Goal: Information Seeking & Learning: Learn about a topic

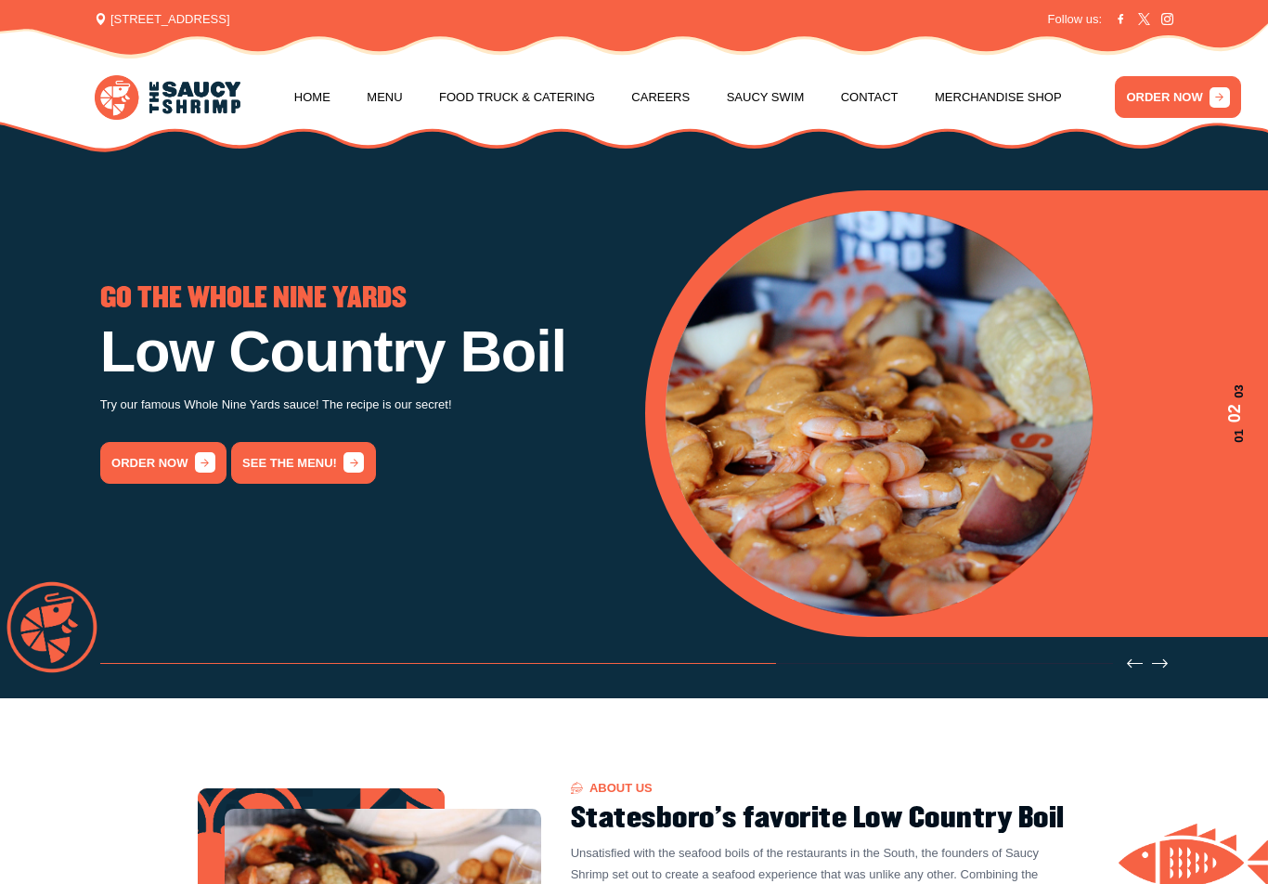
click at [402, 86] on link "Menu" at bounding box center [384, 97] width 35 height 71
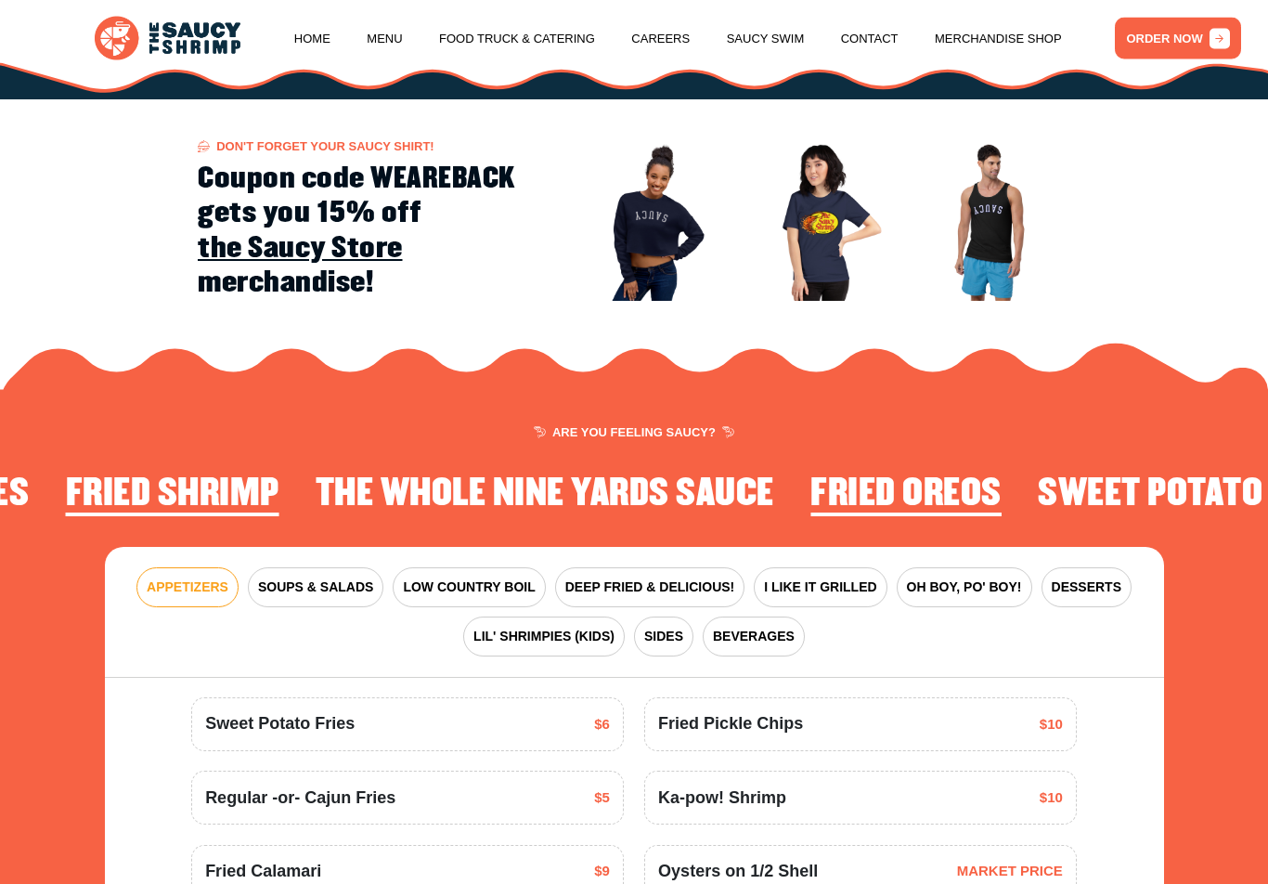
scroll to position [1998, 0]
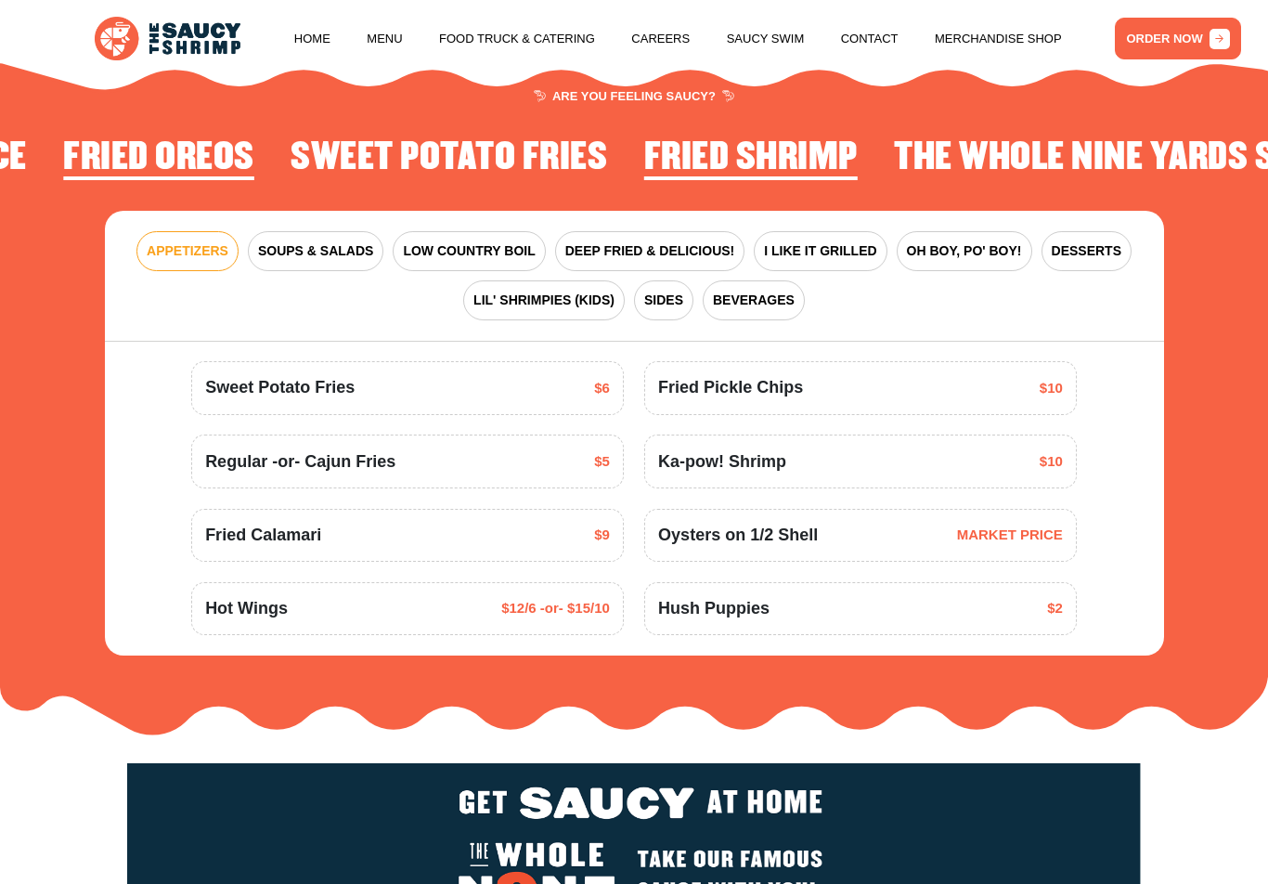
click at [704, 458] on span "Ka-pow! Shrimp" at bounding box center [722, 461] width 128 height 25
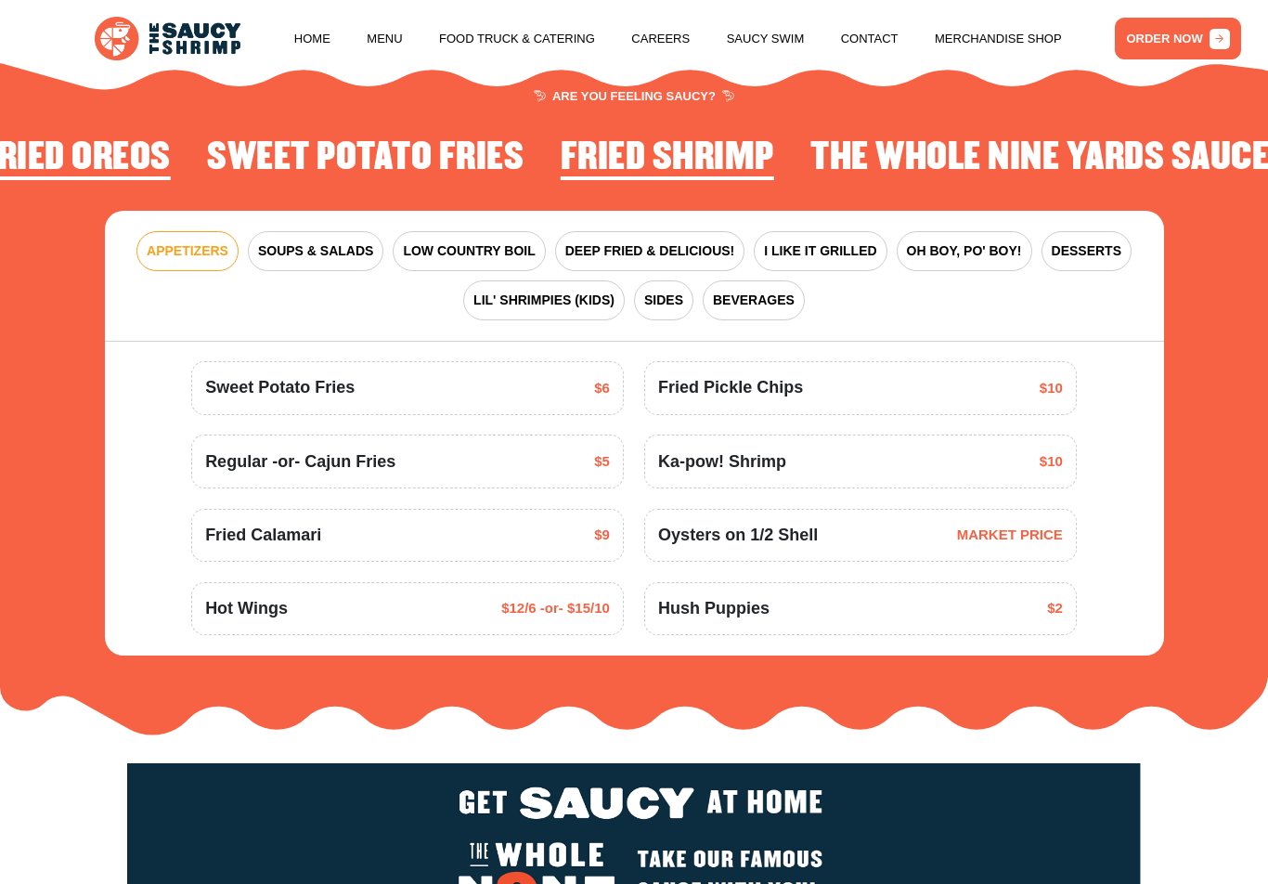
click at [709, 449] on span "Ka-pow! Shrimp" at bounding box center [722, 461] width 128 height 25
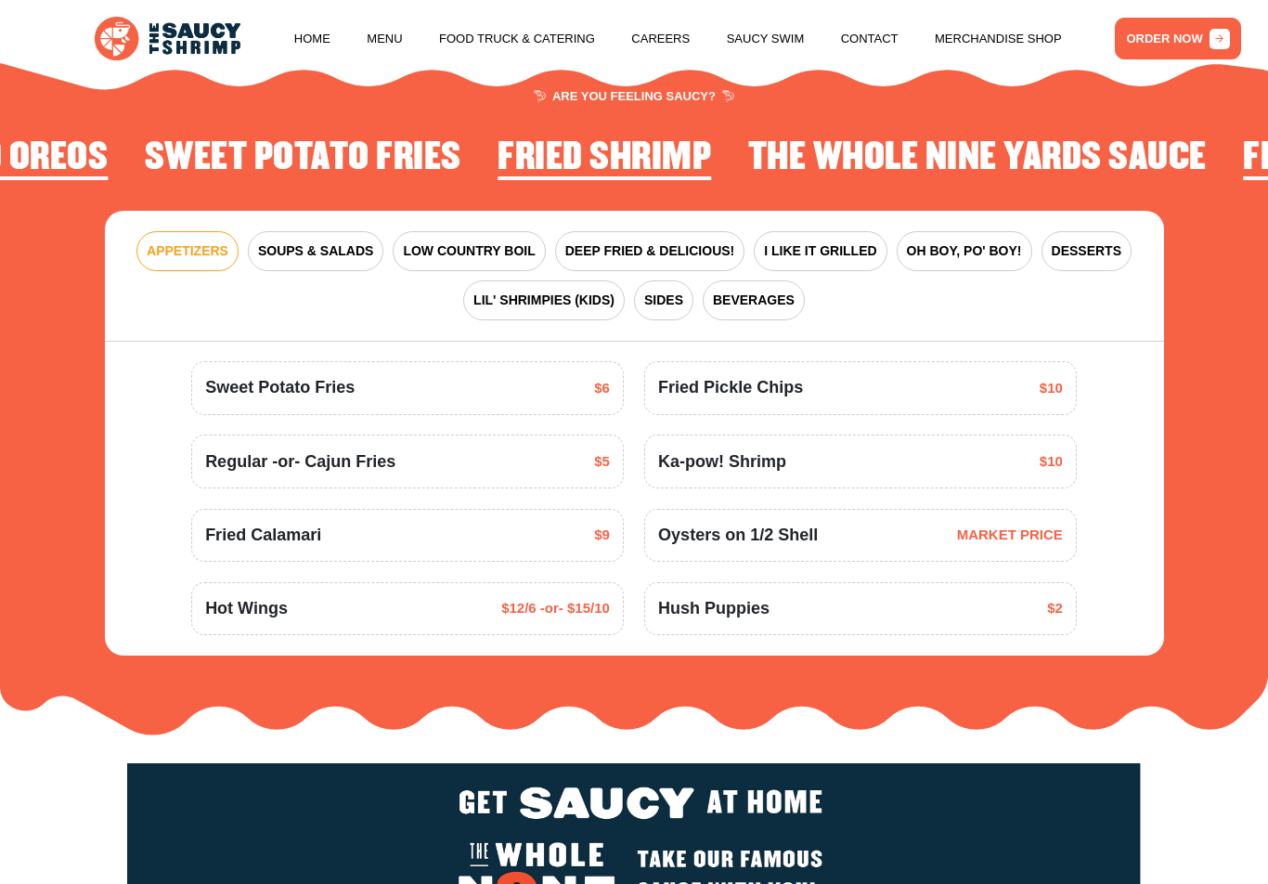
click at [351, 241] on span "SOUPS & SALADS" at bounding box center [315, 250] width 115 height 19
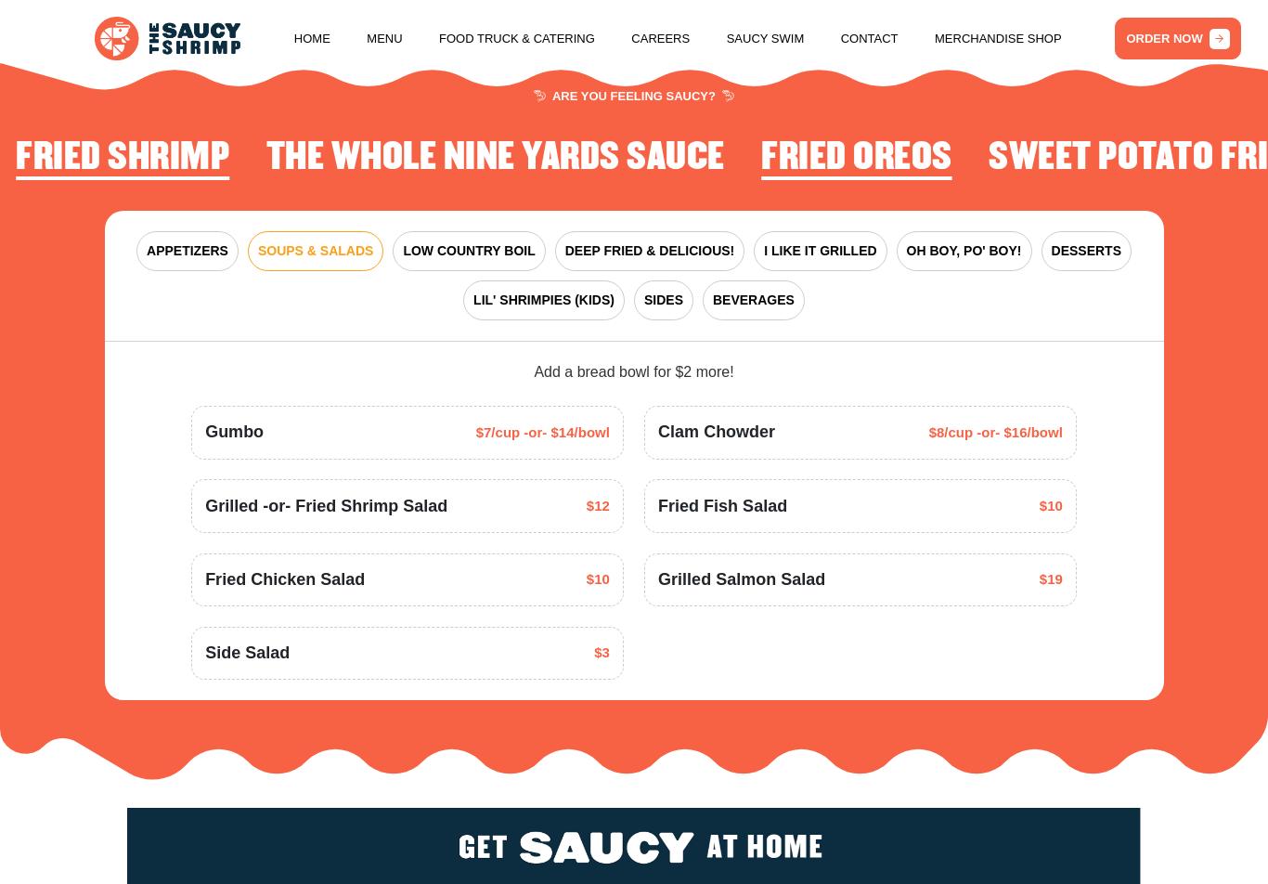
click at [682, 231] on button "DEEP FRIED & DELICIOUS!" at bounding box center [650, 251] width 190 height 40
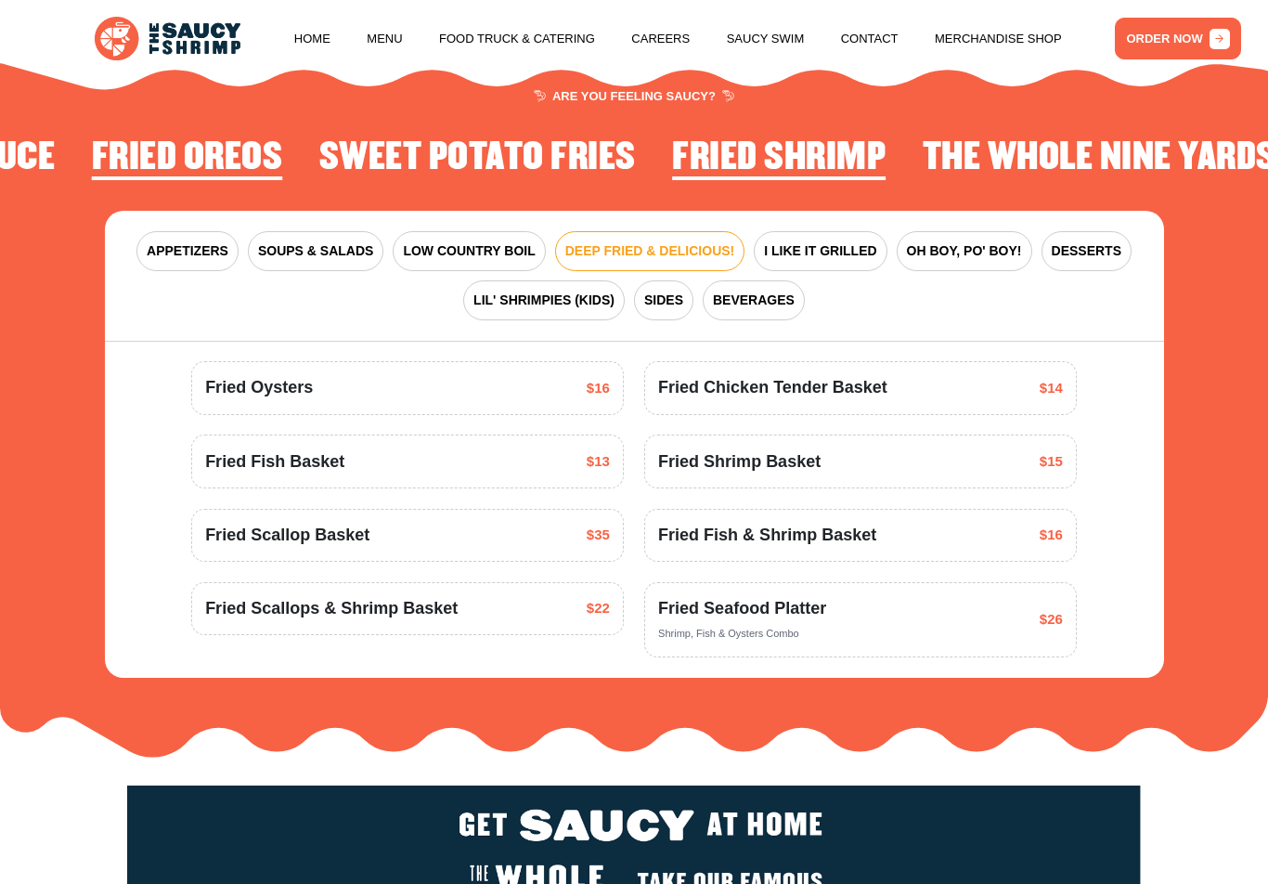
click at [493, 250] on span "LOW COUNTRY BOIL" at bounding box center [469, 250] width 132 height 19
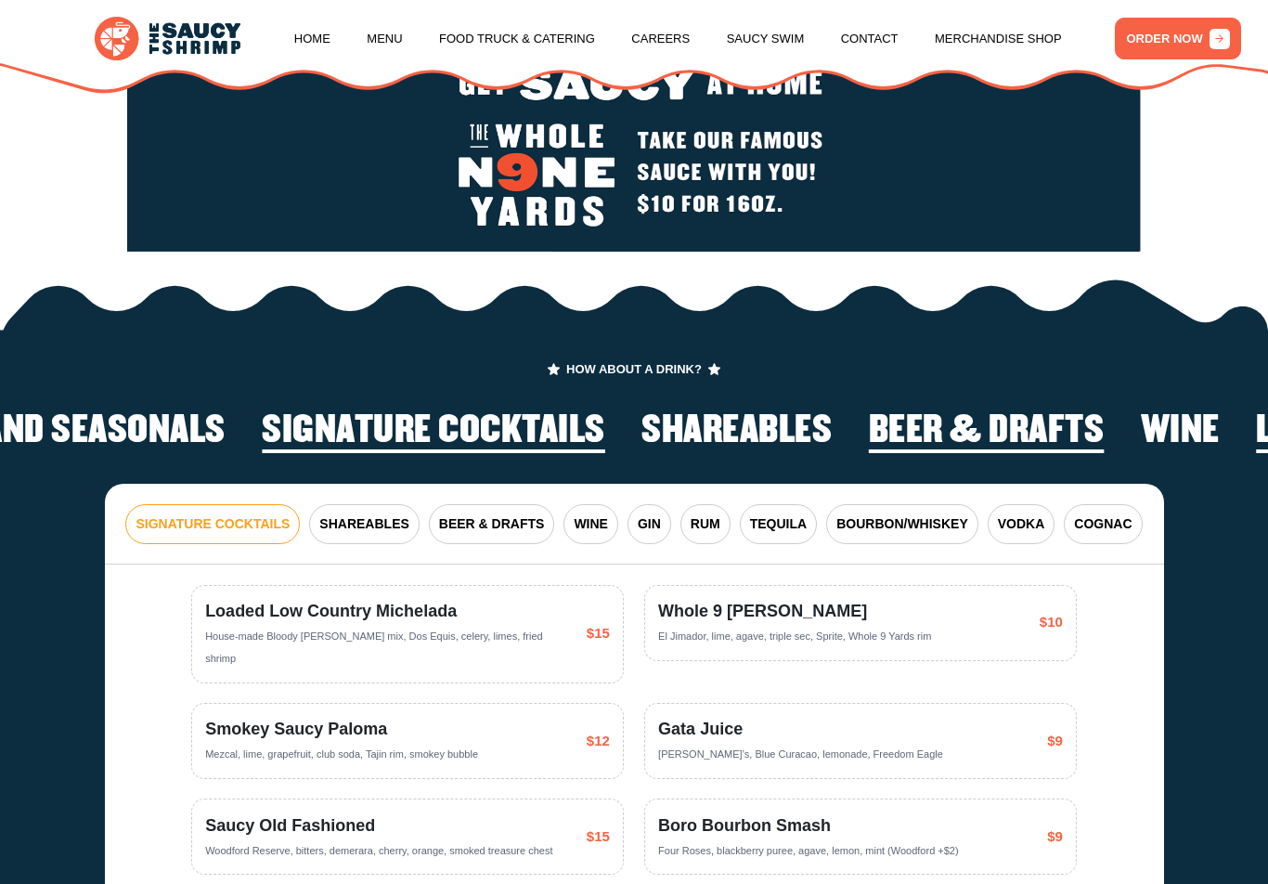
scroll to position [3378, 0]
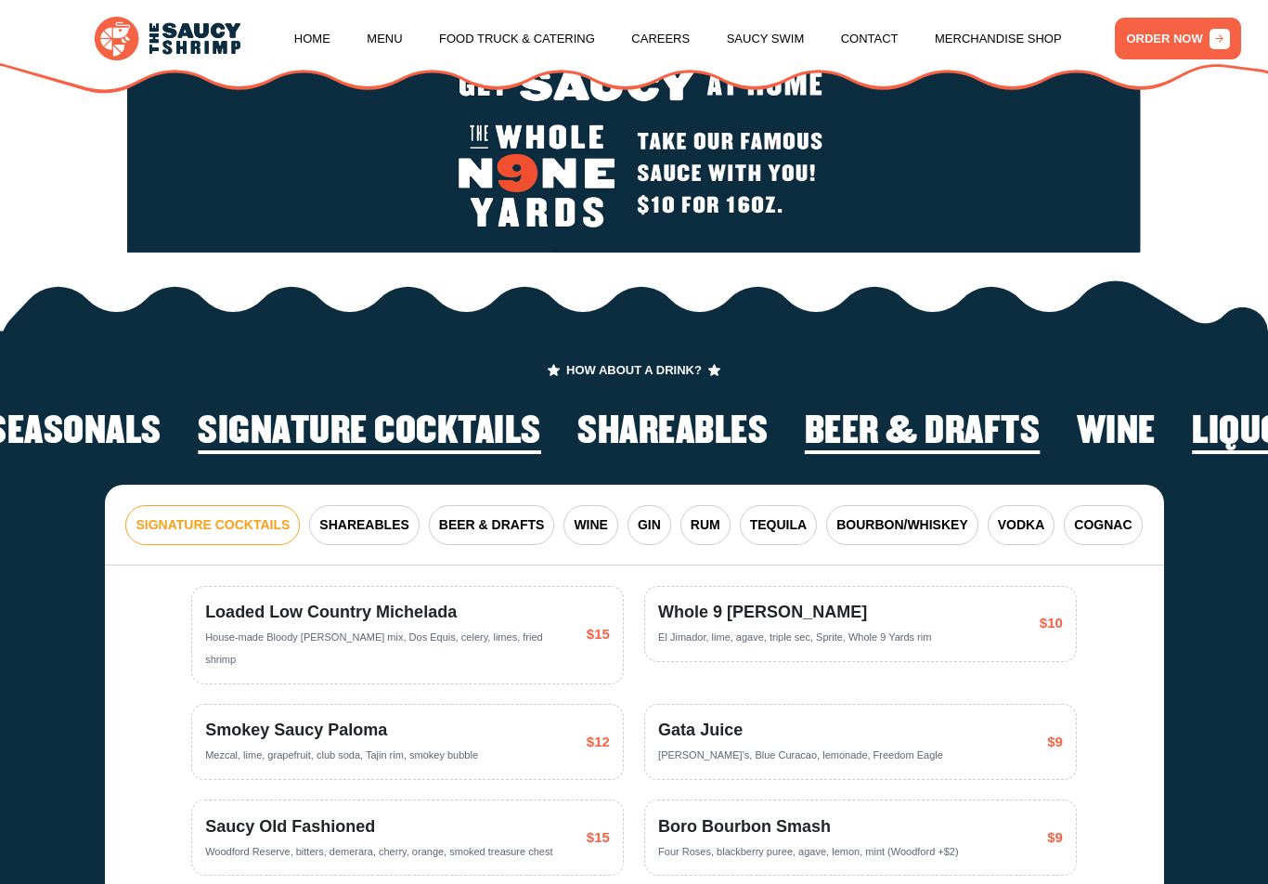
click at [354, 515] on span "SHAREABLES" at bounding box center [363, 524] width 89 height 19
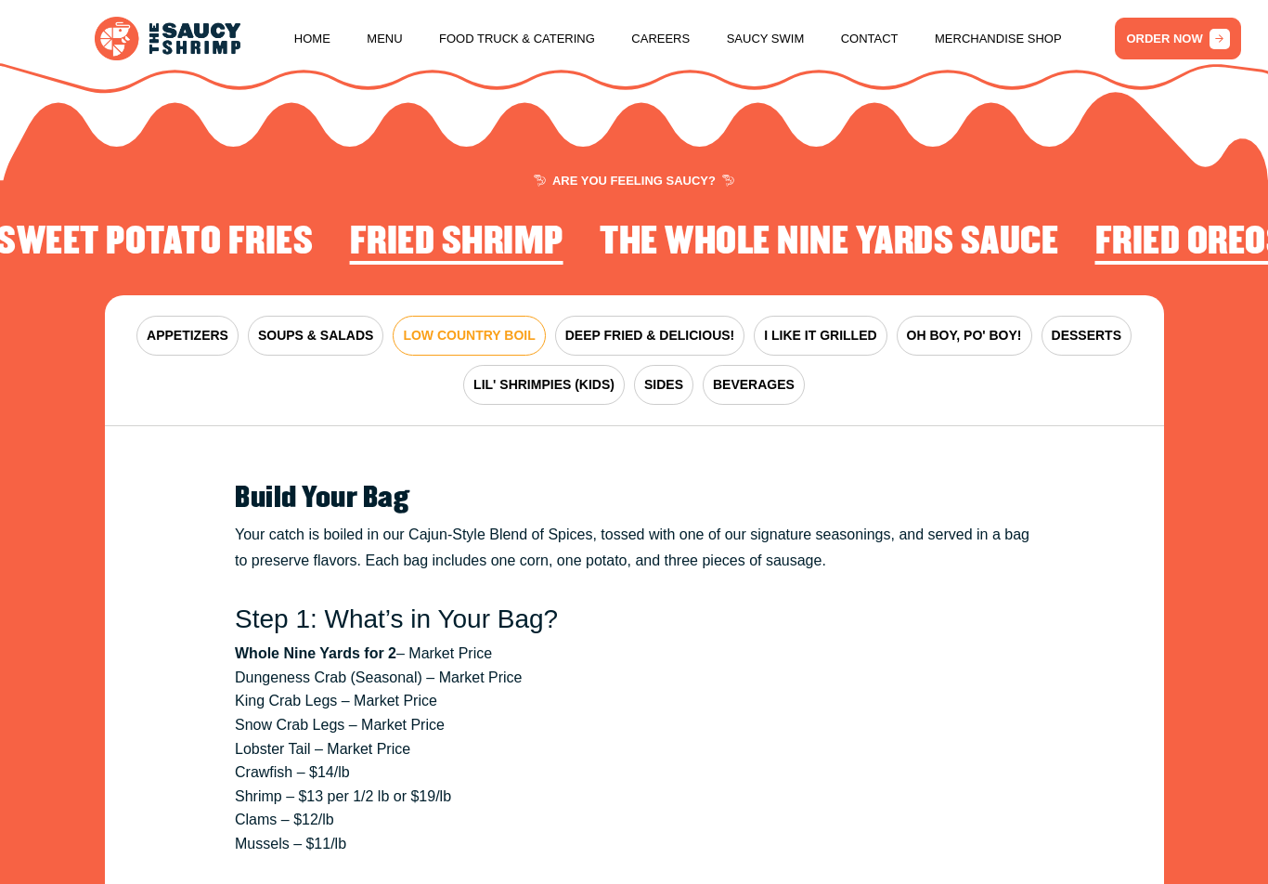
scroll to position [1915, 0]
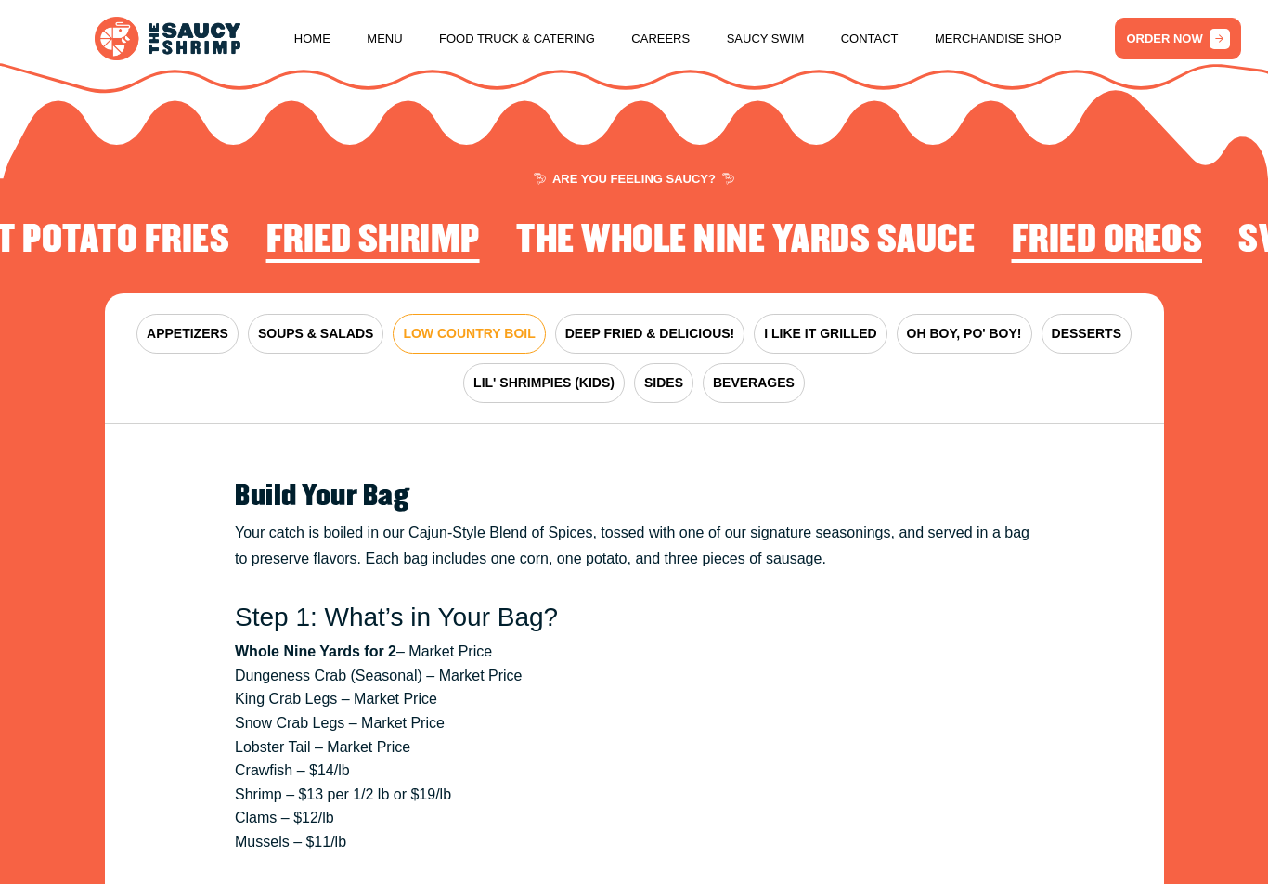
click at [689, 330] on span "DEEP FRIED & DELICIOUS!" at bounding box center [650, 333] width 170 height 19
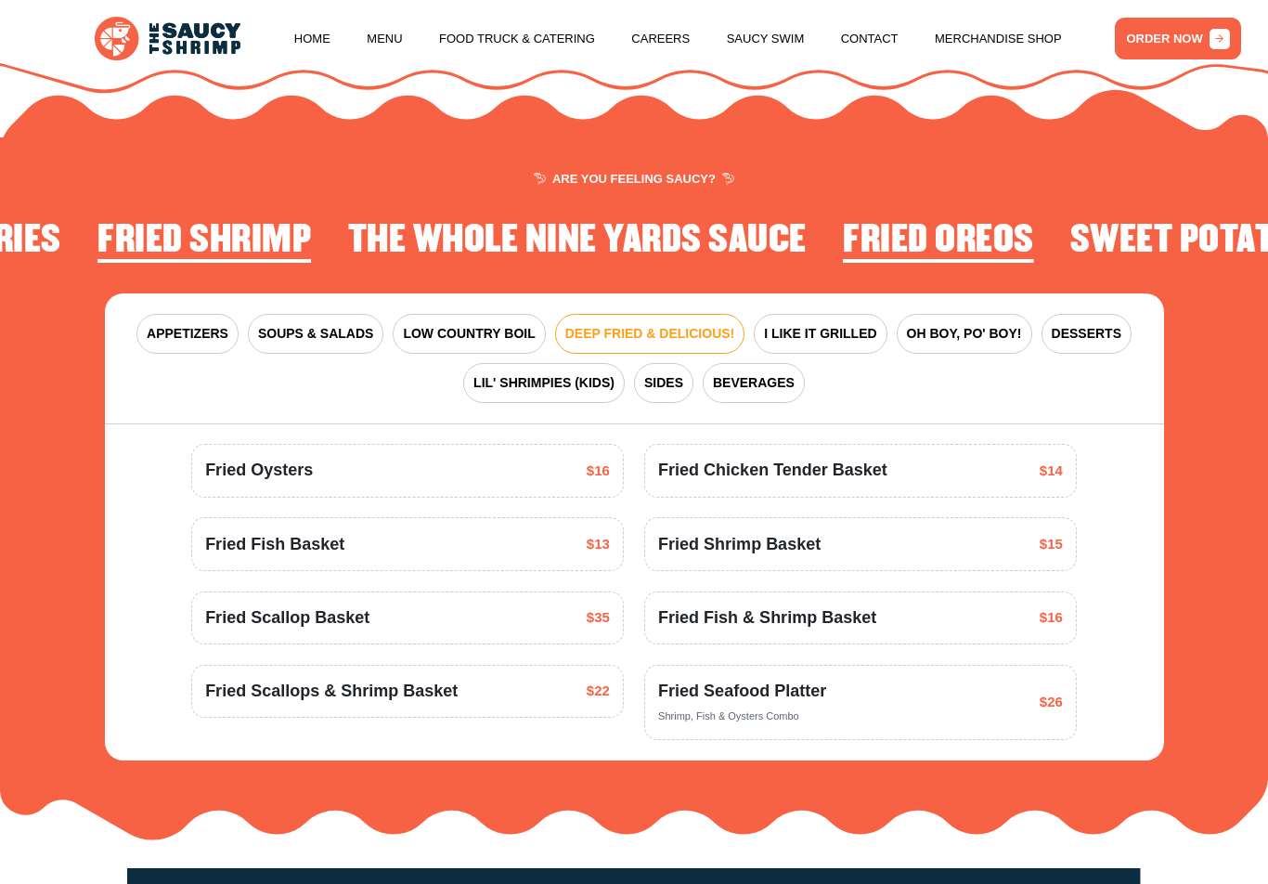
click at [601, 378] on span "LIL' SHRIMPIES (KIDS)" at bounding box center [543, 382] width 141 height 19
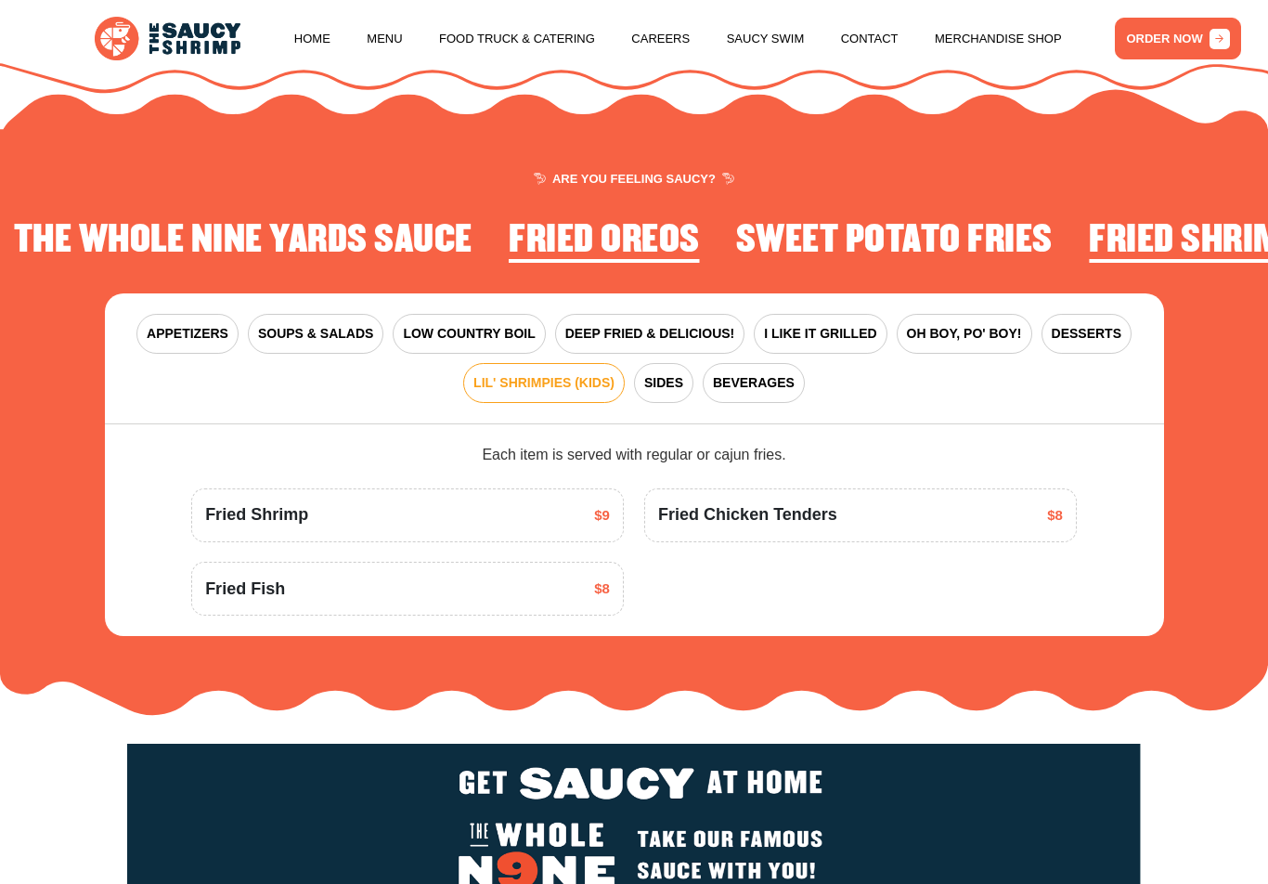
click at [675, 381] on span "SIDES" at bounding box center [663, 382] width 39 height 19
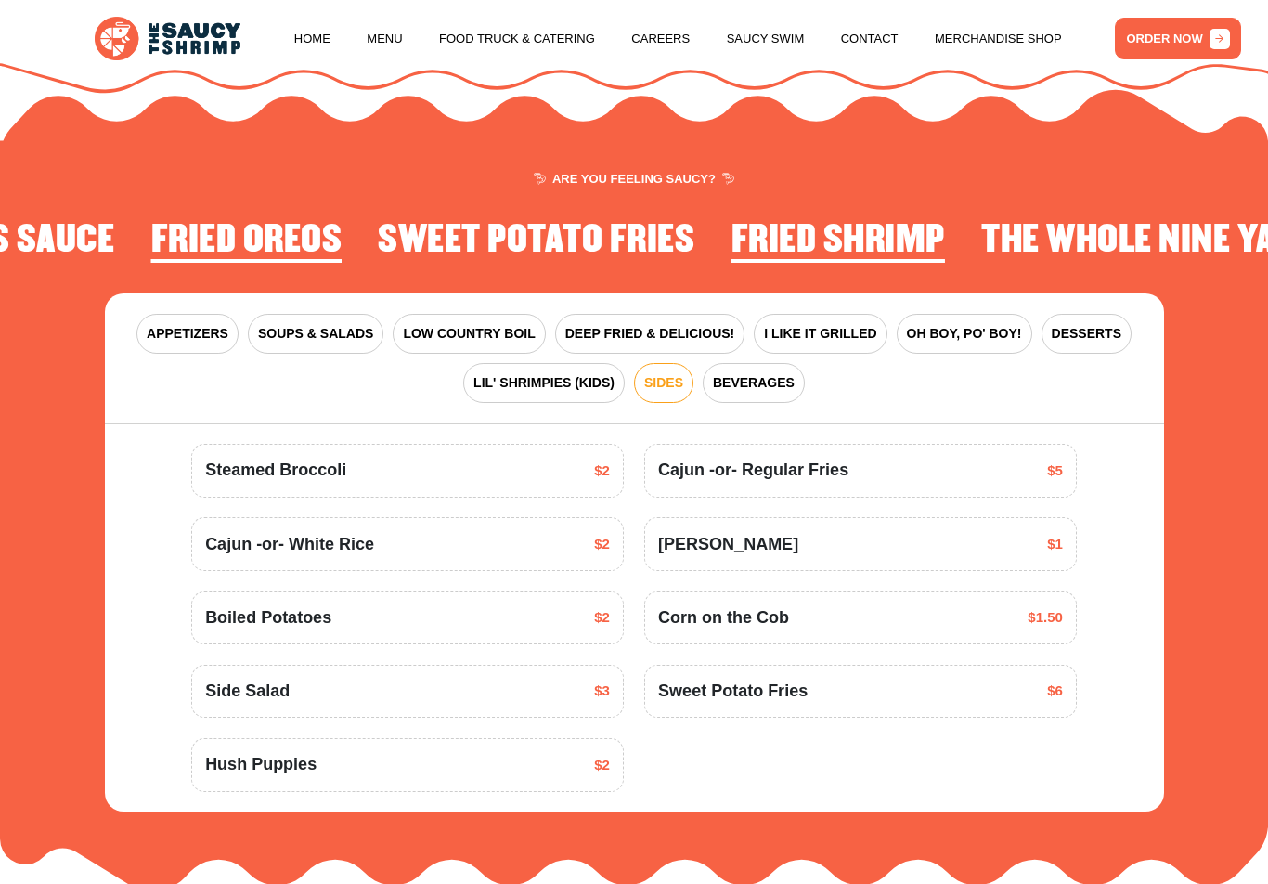
click at [774, 387] on button "BEVERAGES" at bounding box center [754, 383] width 102 height 40
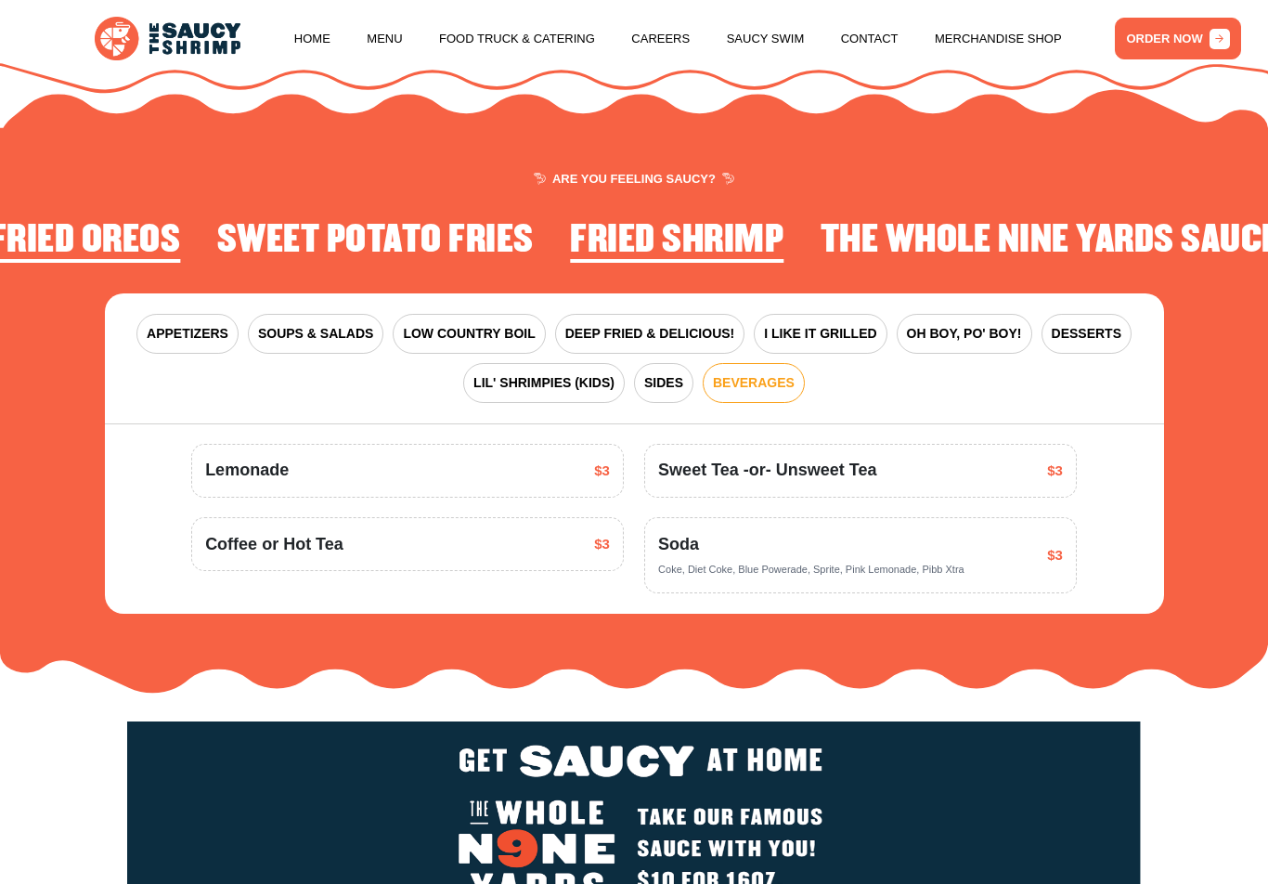
click at [836, 330] on span "I LIKE IT GRILLED" at bounding box center [820, 333] width 112 height 19
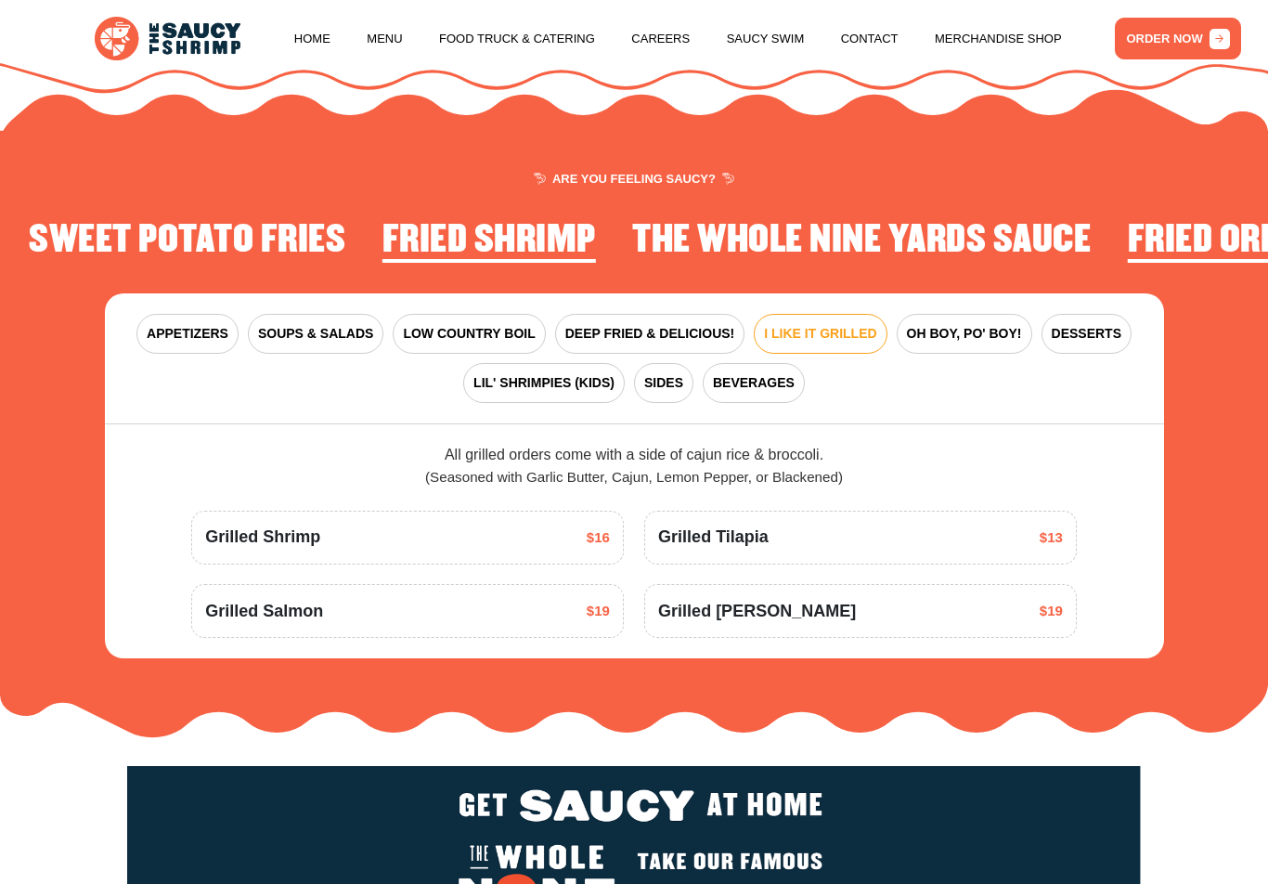
click at [942, 330] on span "OH BOY, PO' BOY!" at bounding box center [964, 333] width 115 height 19
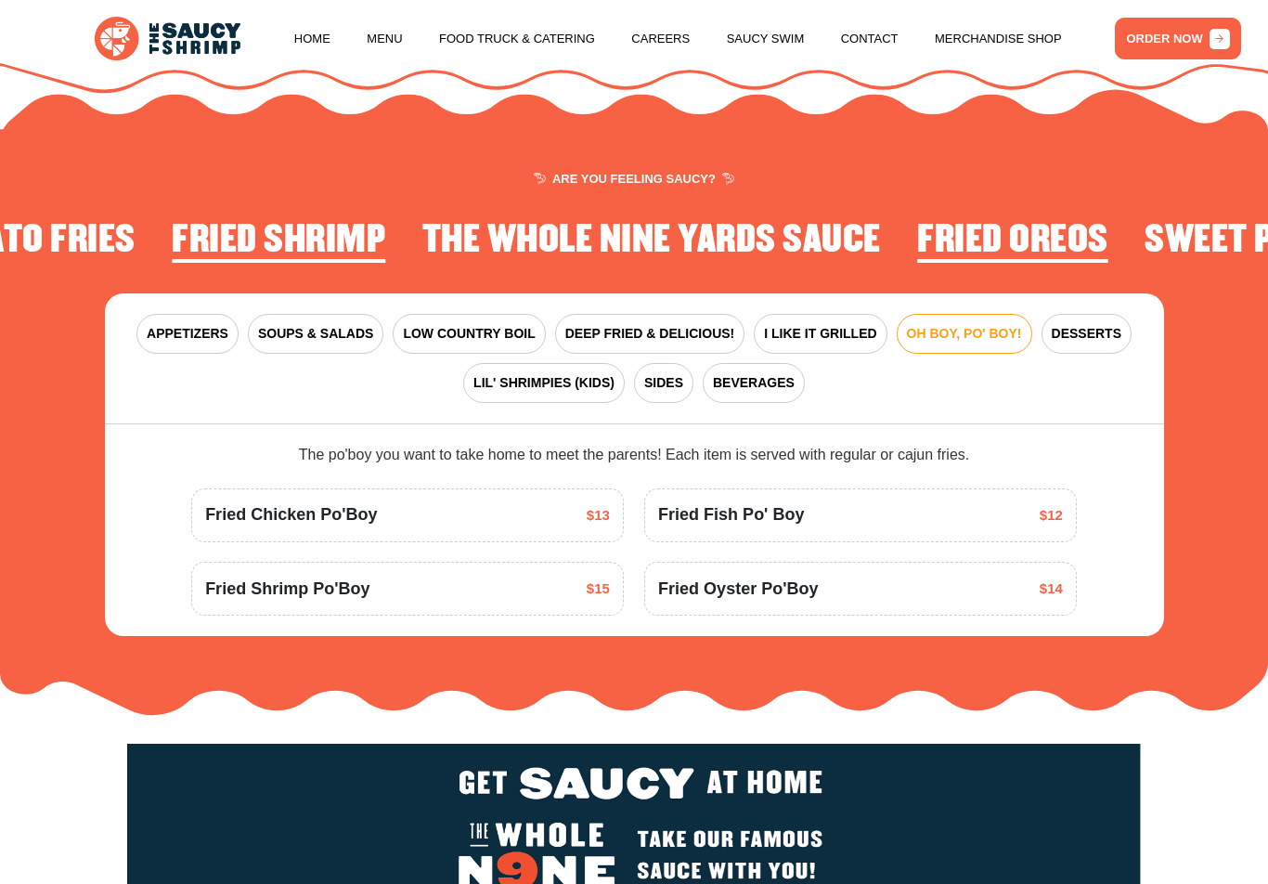
click at [1081, 324] on span "DESSERTS" at bounding box center [1087, 333] width 70 height 19
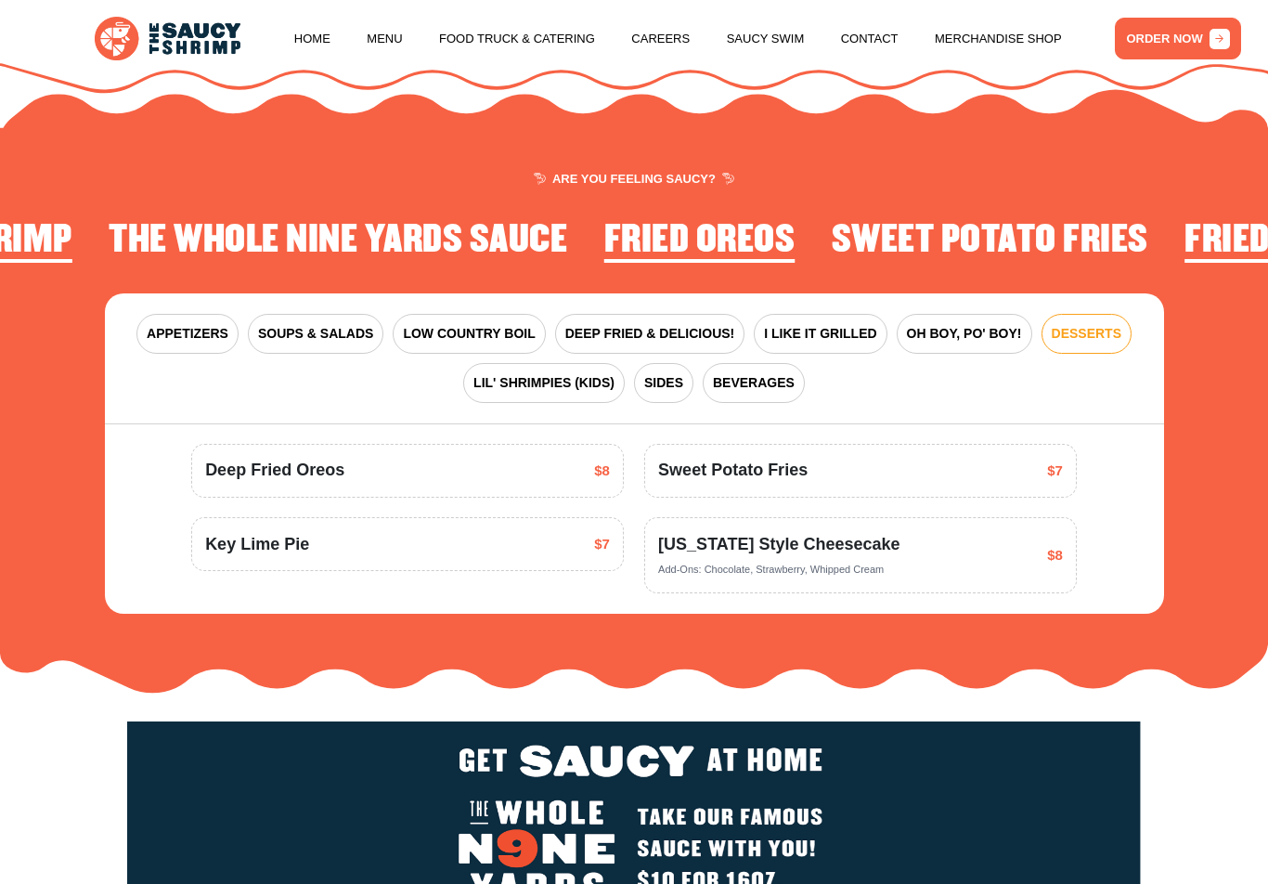
click at [733, 384] on span "BEVERAGES" at bounding box center [754, 382] width 82 height 19
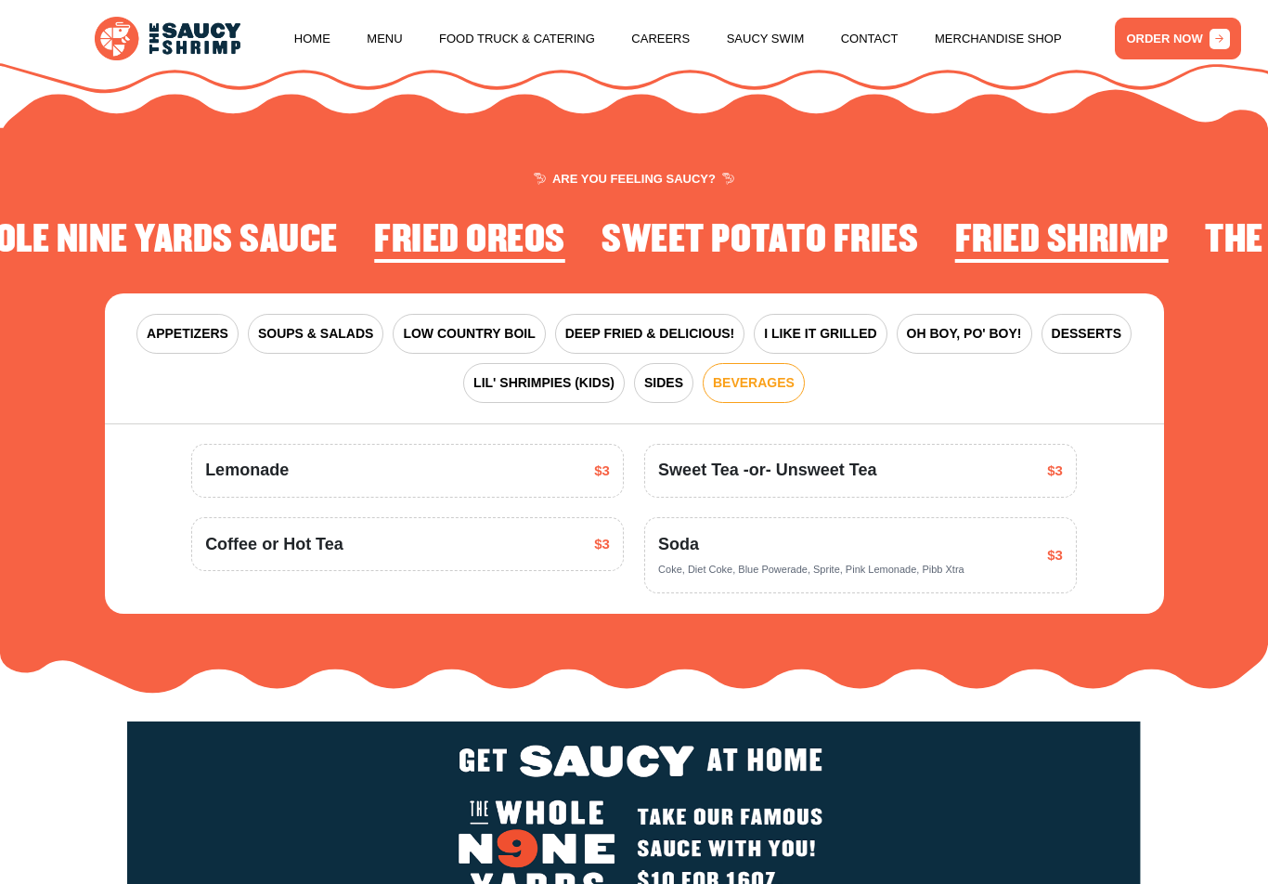
click at [661, 383] on span "SIDES" at bounding box center [663, 382] width 39 height 19
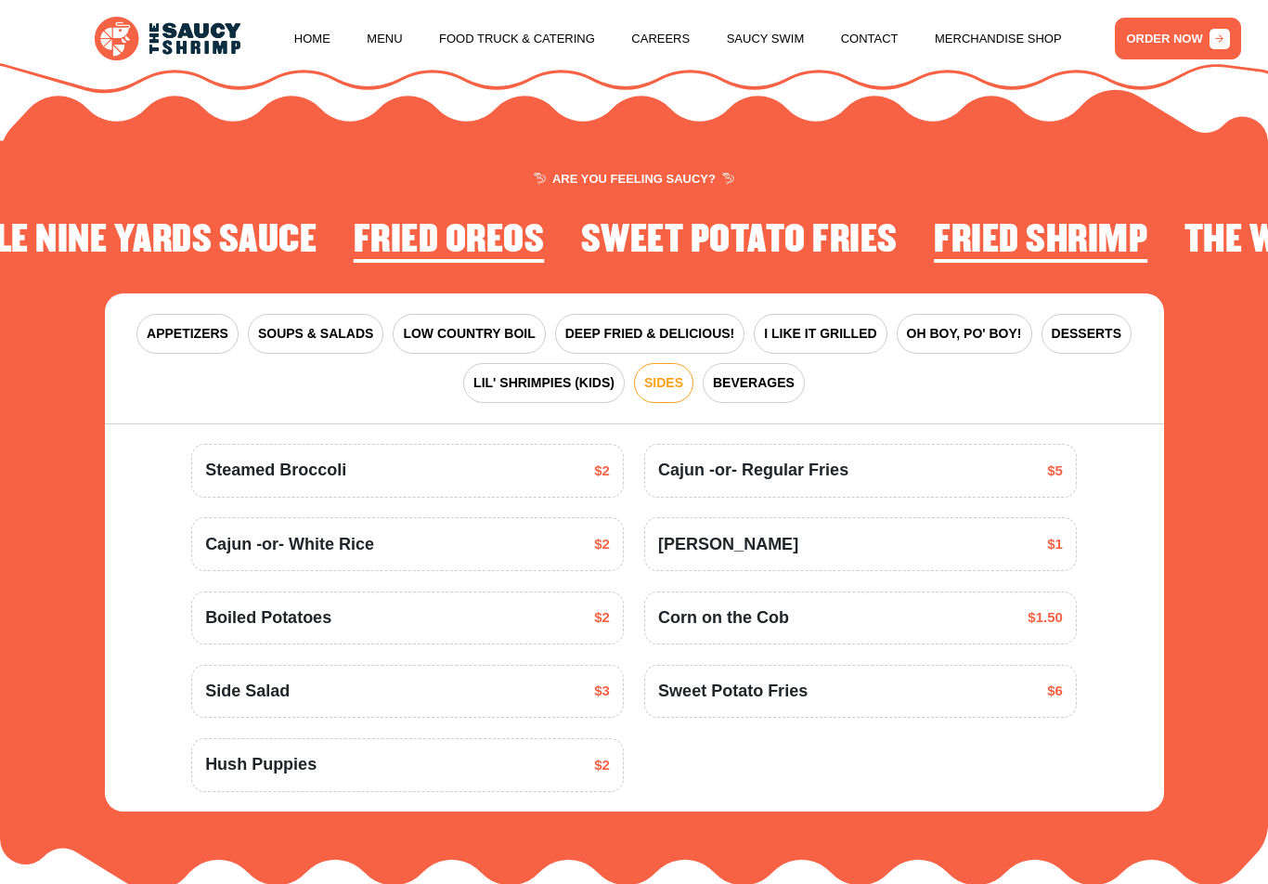
click at [576, 376] on span "LIL' SHRIMPIES (KIDS)" at bounding box center [543, 382] width 141 height 19
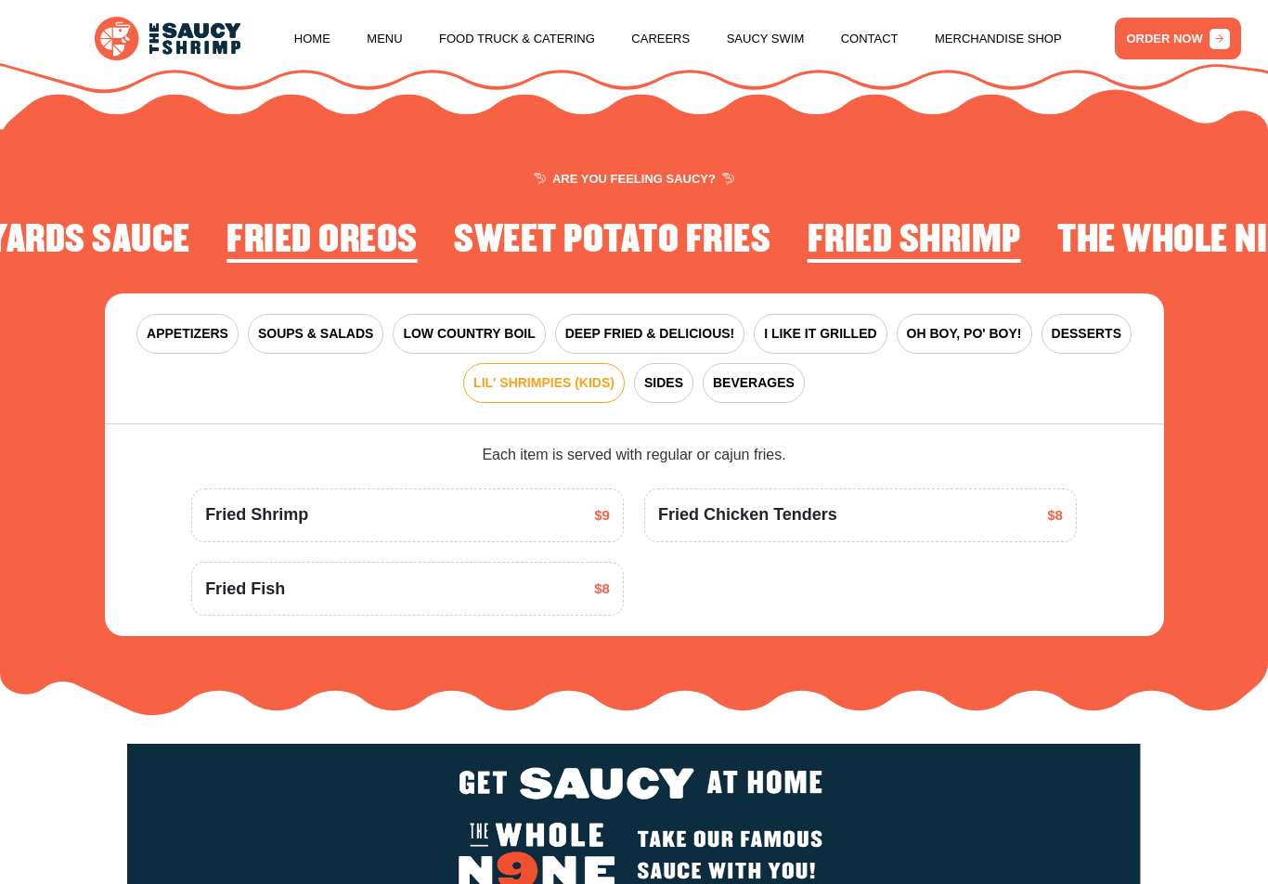
click at [658, 388] on button "SIDES" at bounding box center [663, 383] width 59 height 40
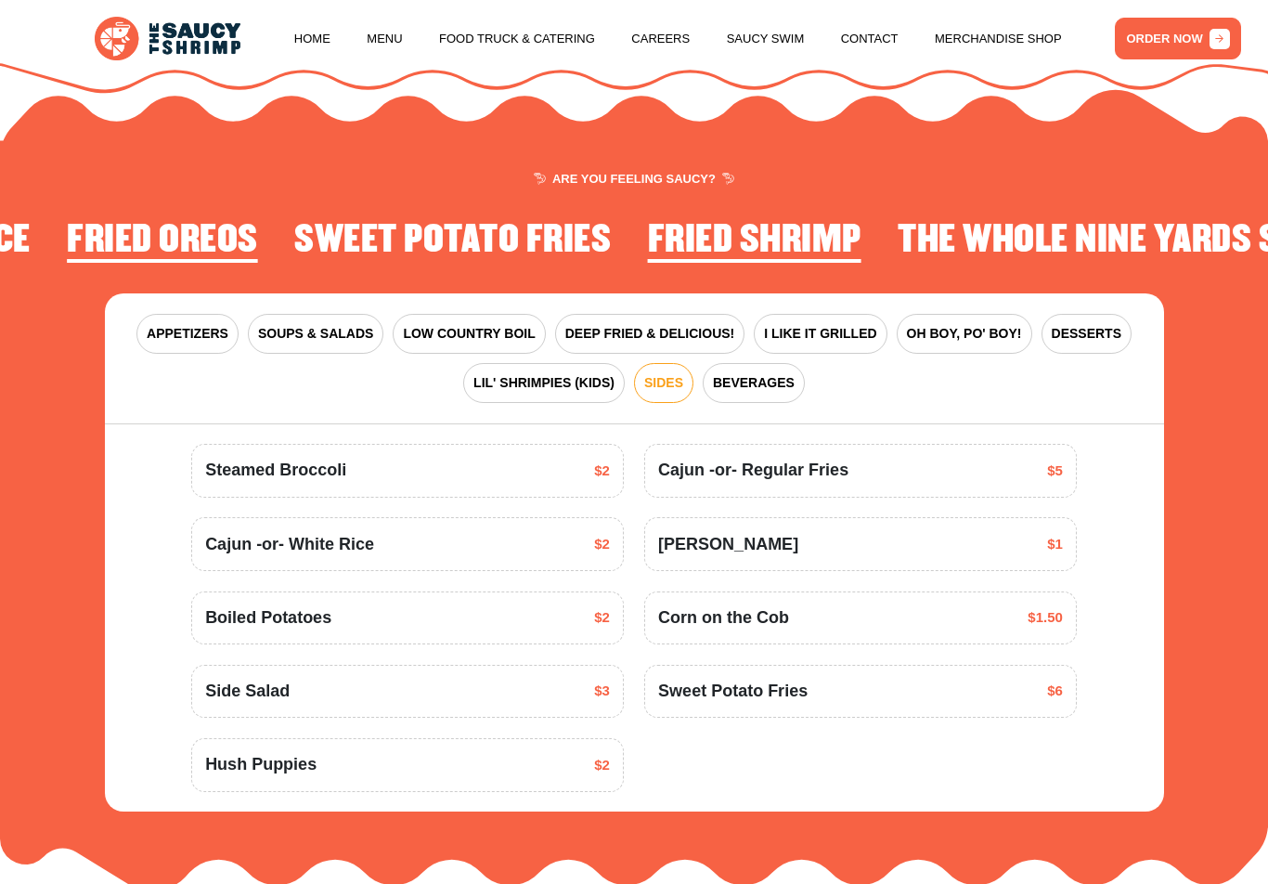
click at [679, 333] on span "DEEP FRIED & DELICIOUS!" at bounding box center [650, 333] width 170 height 19
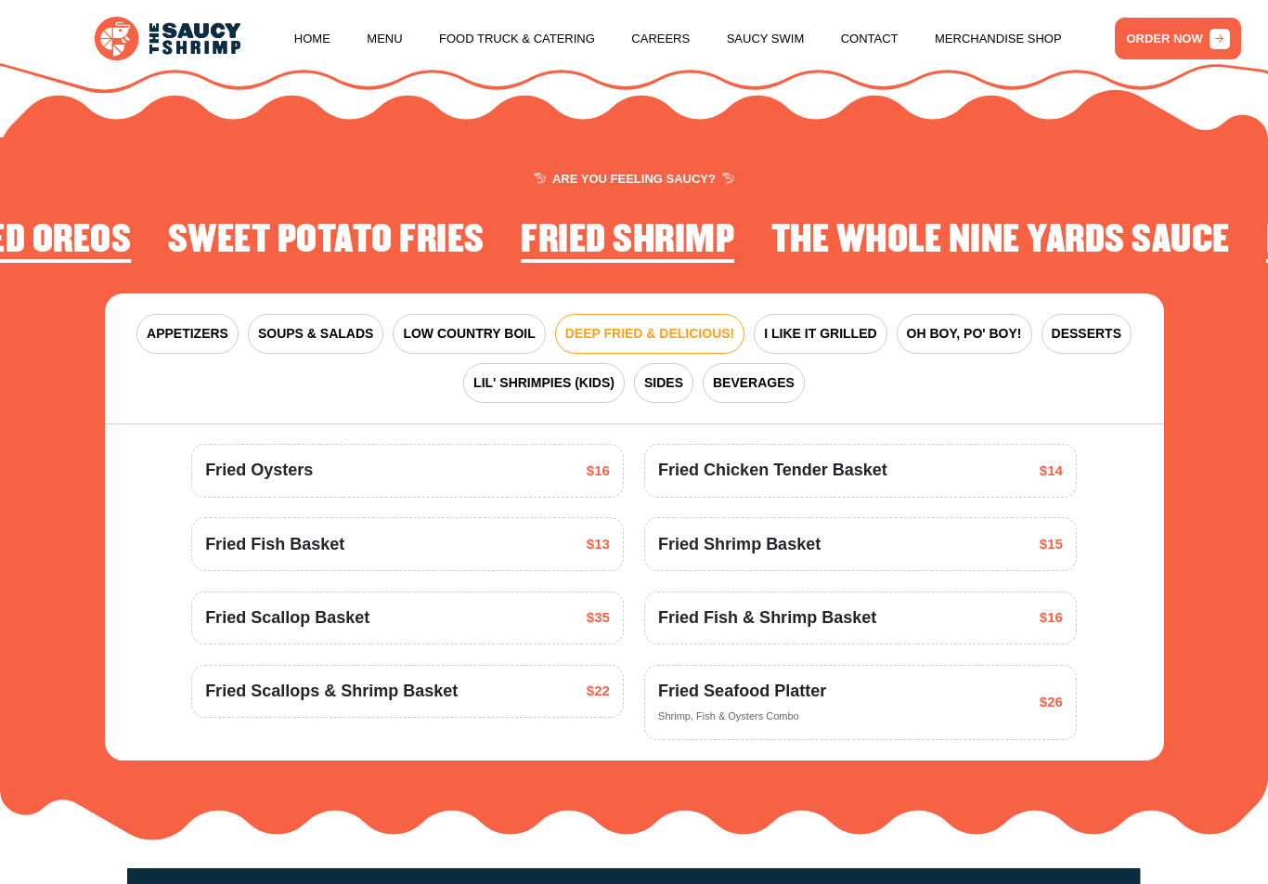
click at [203, 340] on button "APPETIZERS" at bounding box center [187, 334] width 102 height 40
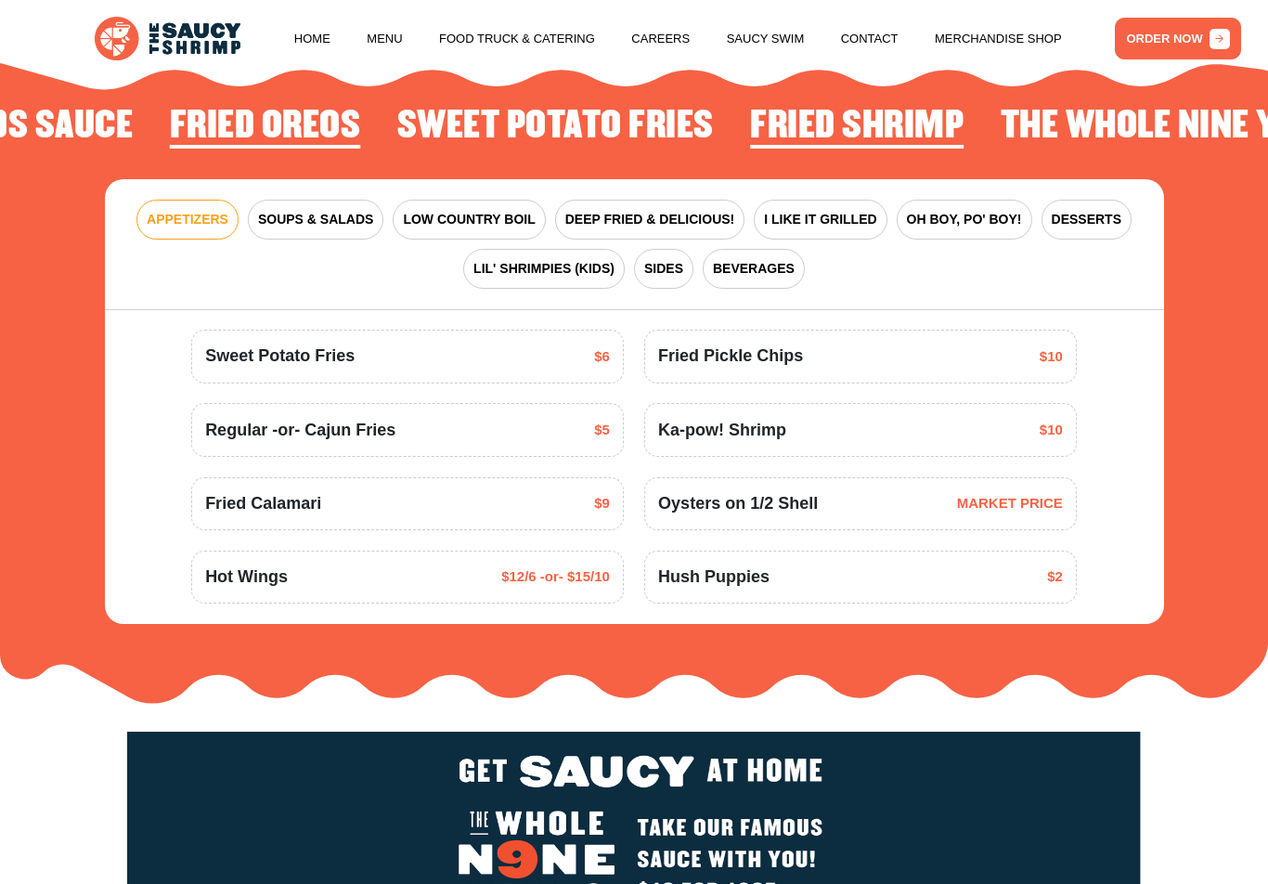
scroll to position [2024, 0]
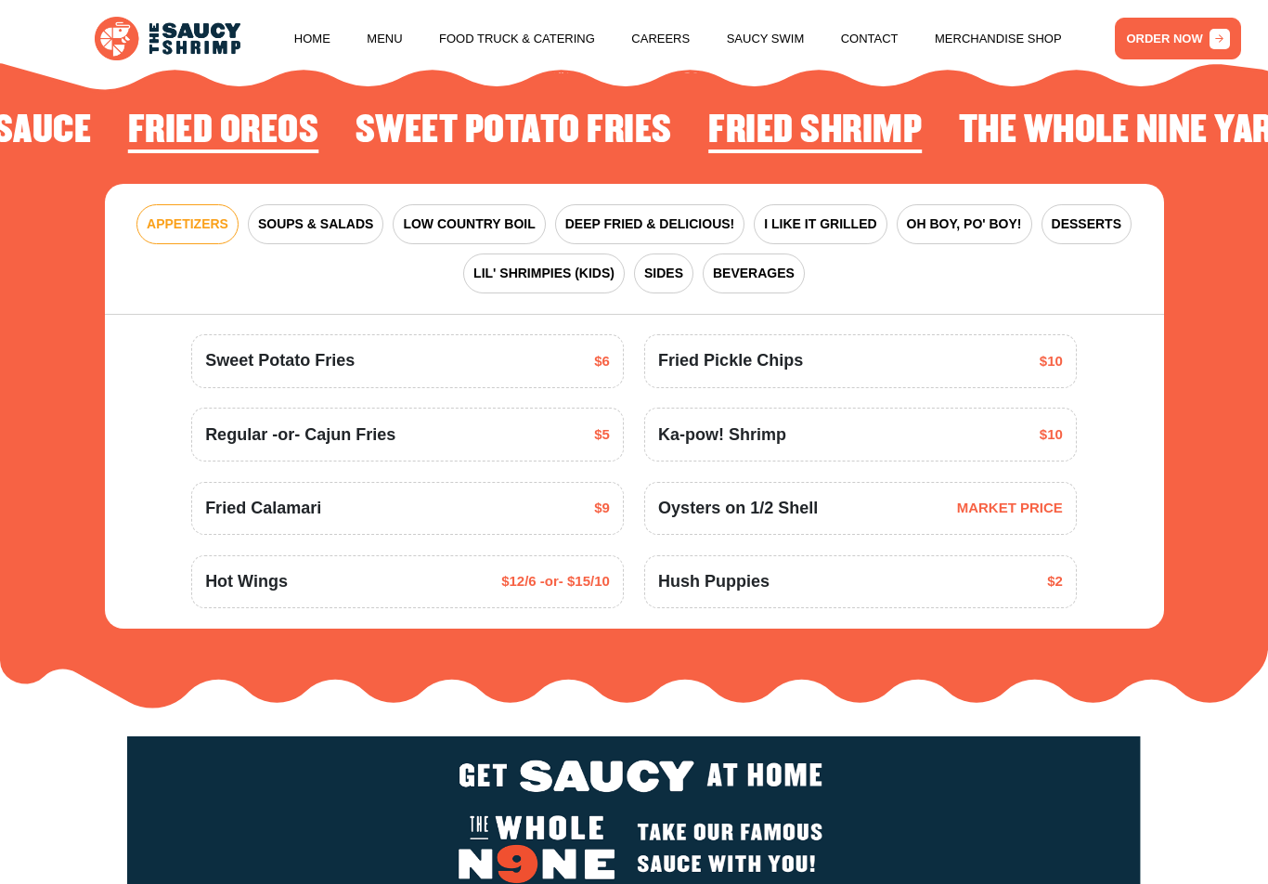
click at [944, 437] on div "Ka-pow! Shrimp $10" at bounding box center [860, 434] width 405 height 25
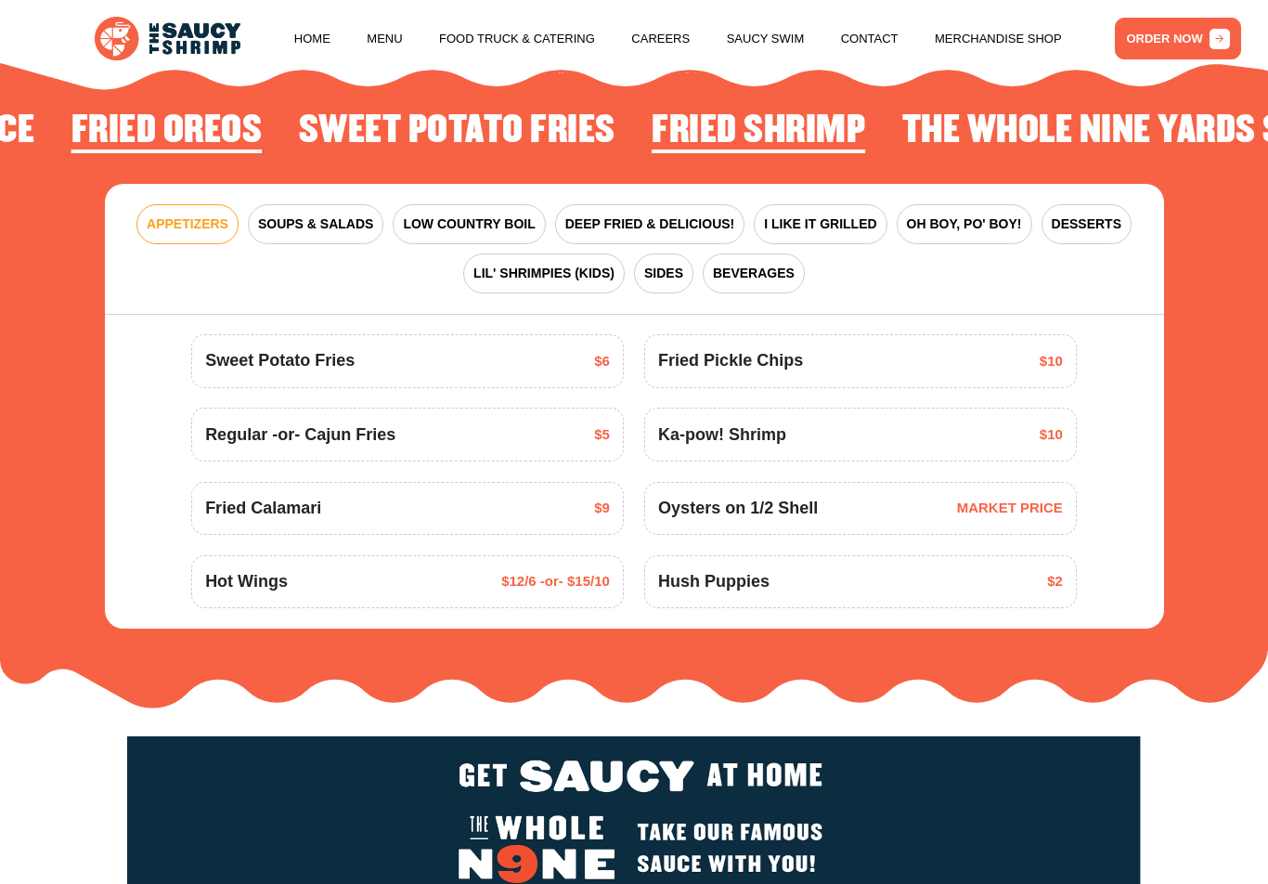
click at [766, 412] on div "Ka-pow! Shrimp $10" at bounding box center [860, 434] width 433 height 54
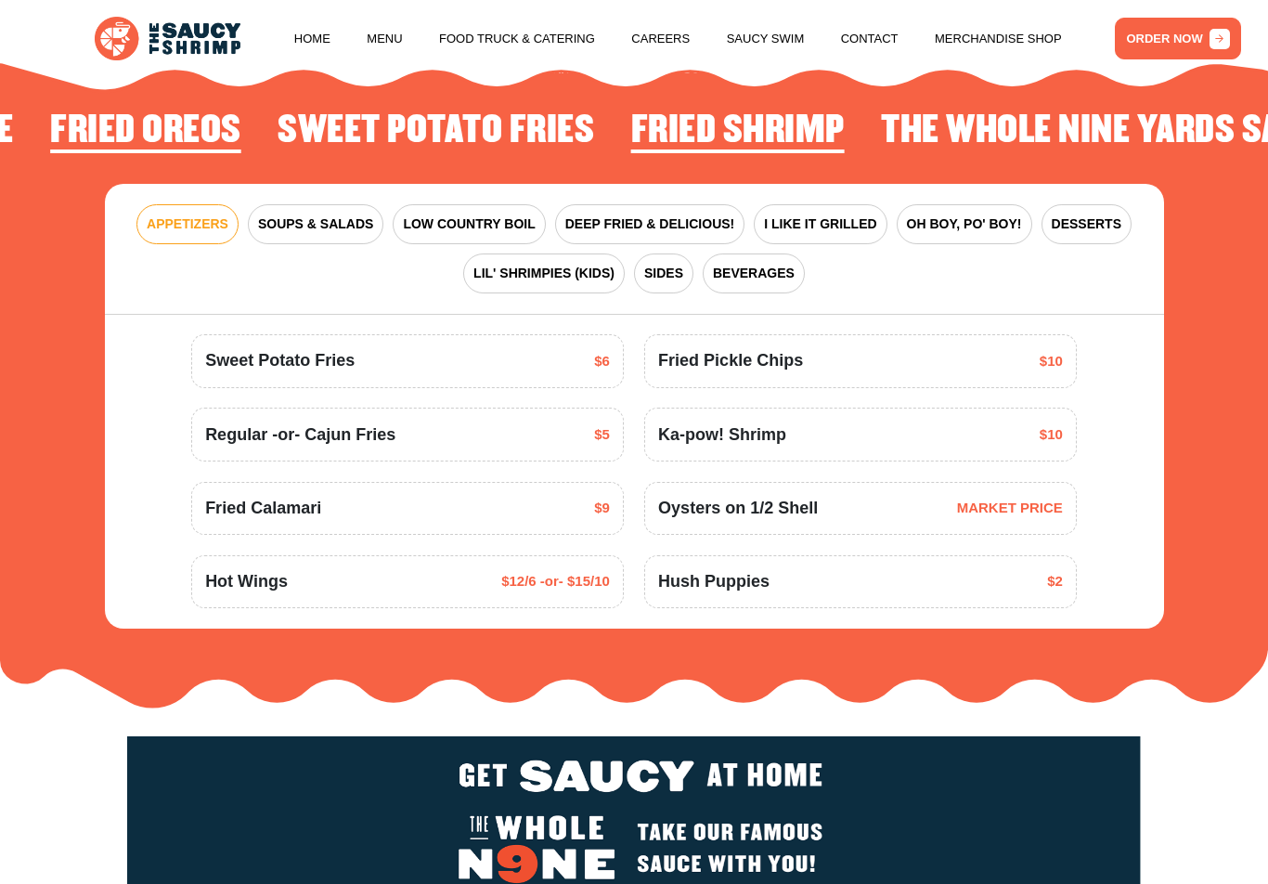
click at [1041, 412] on div "Ka-pow! Shrimp $10" at bounding box center [860, 434] width 433 height 54
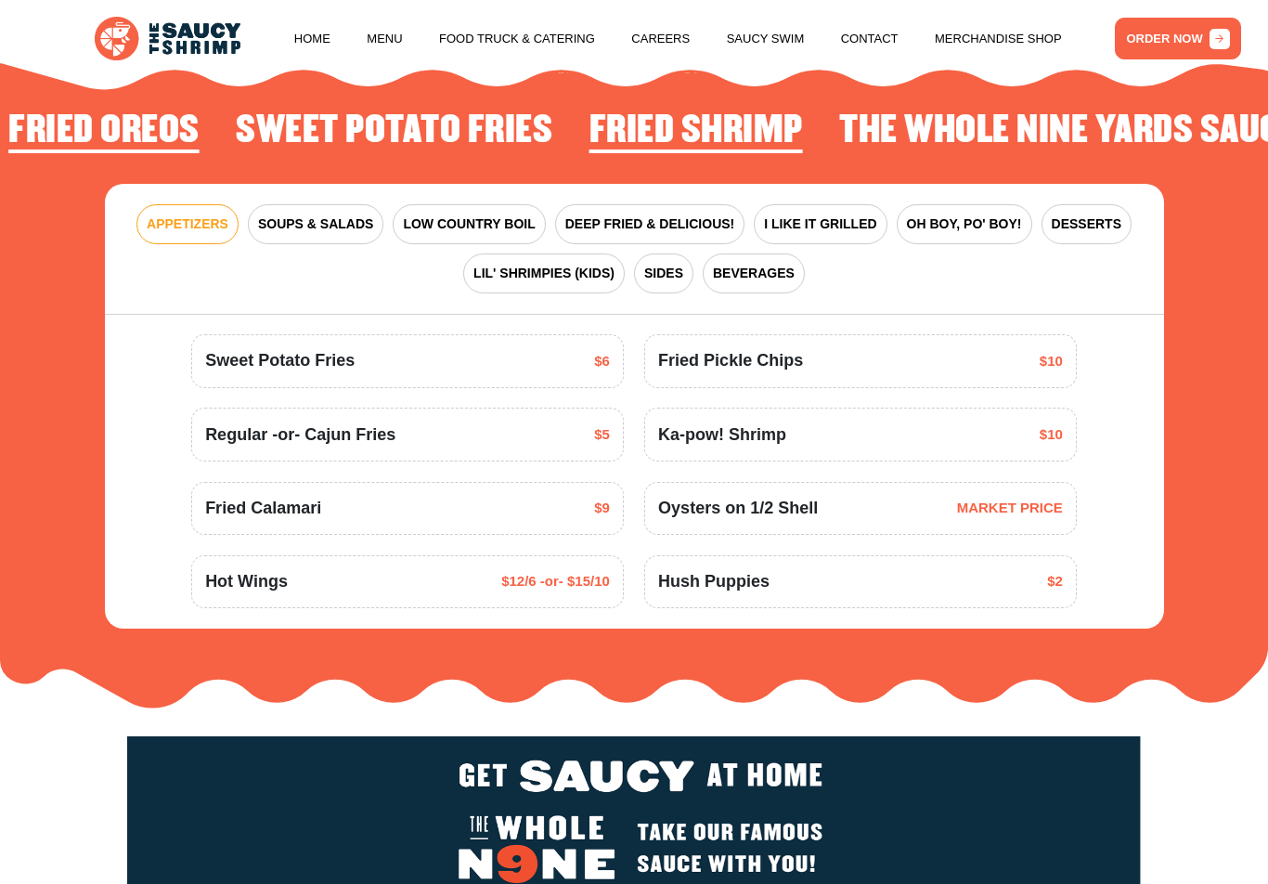
click at [1019, 407] on div "Ka-pow! Shrimp $10" at bounding box center [860, 434] width 433 height 54
click at [1002, 412] on div "Ka-pow! Shrimp $10" at bounding box center [860, 434] width 433 height 54
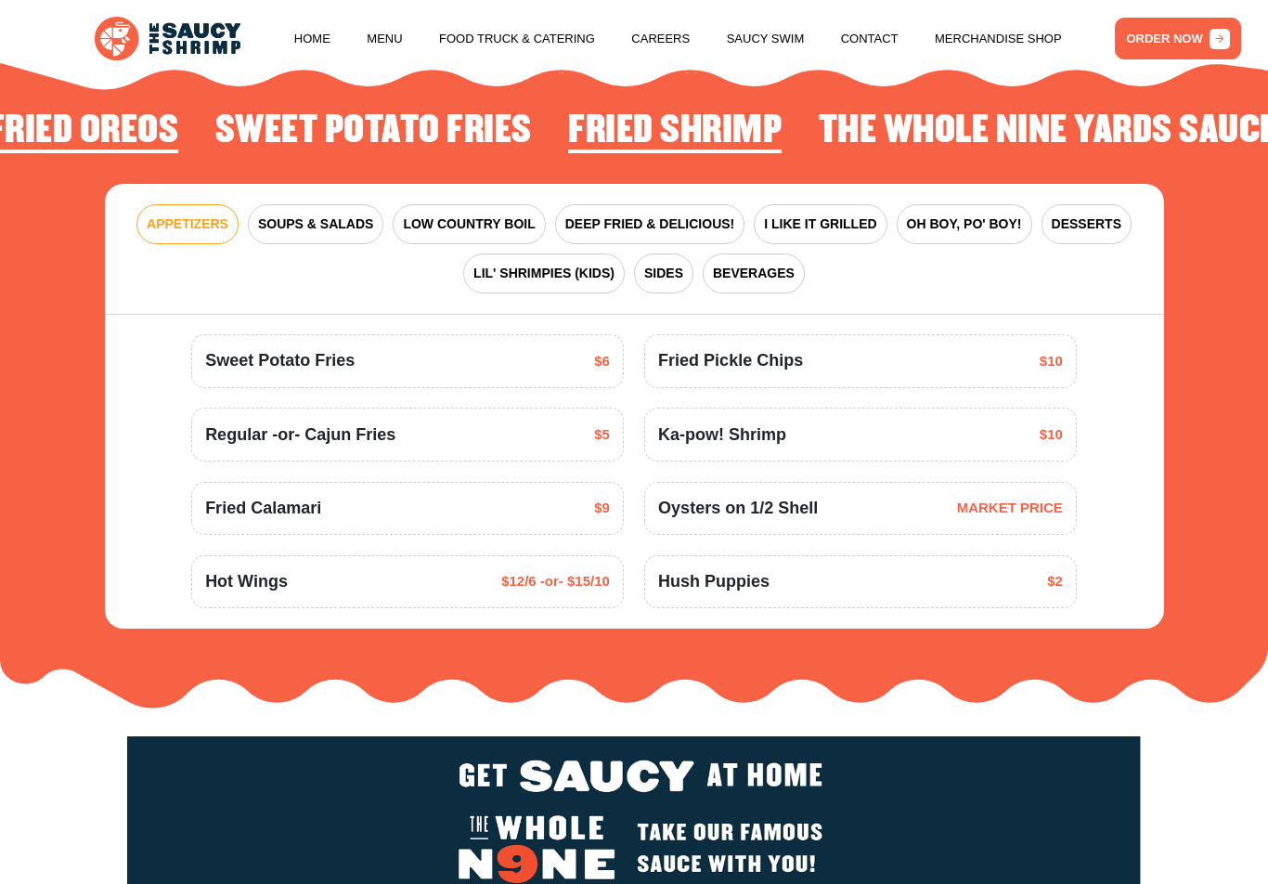
click at [994, 407] on div "Ka-pow! Shrimp $10" at bounding box center [860, 434] width 433 height 54
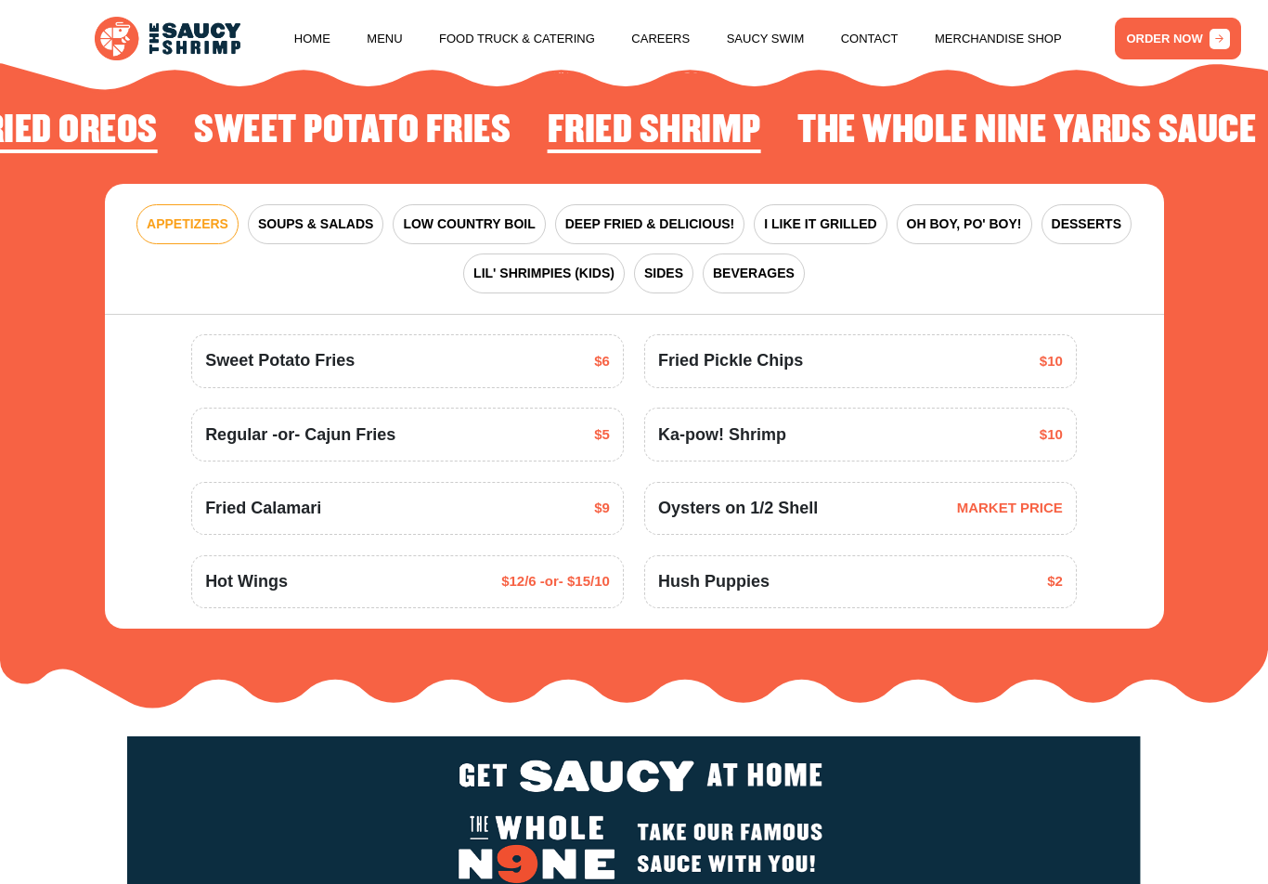
click at [972, 412] on div "Ka-pow! Shrimp $10" at bounding box center [860, 434] width 433 height 54
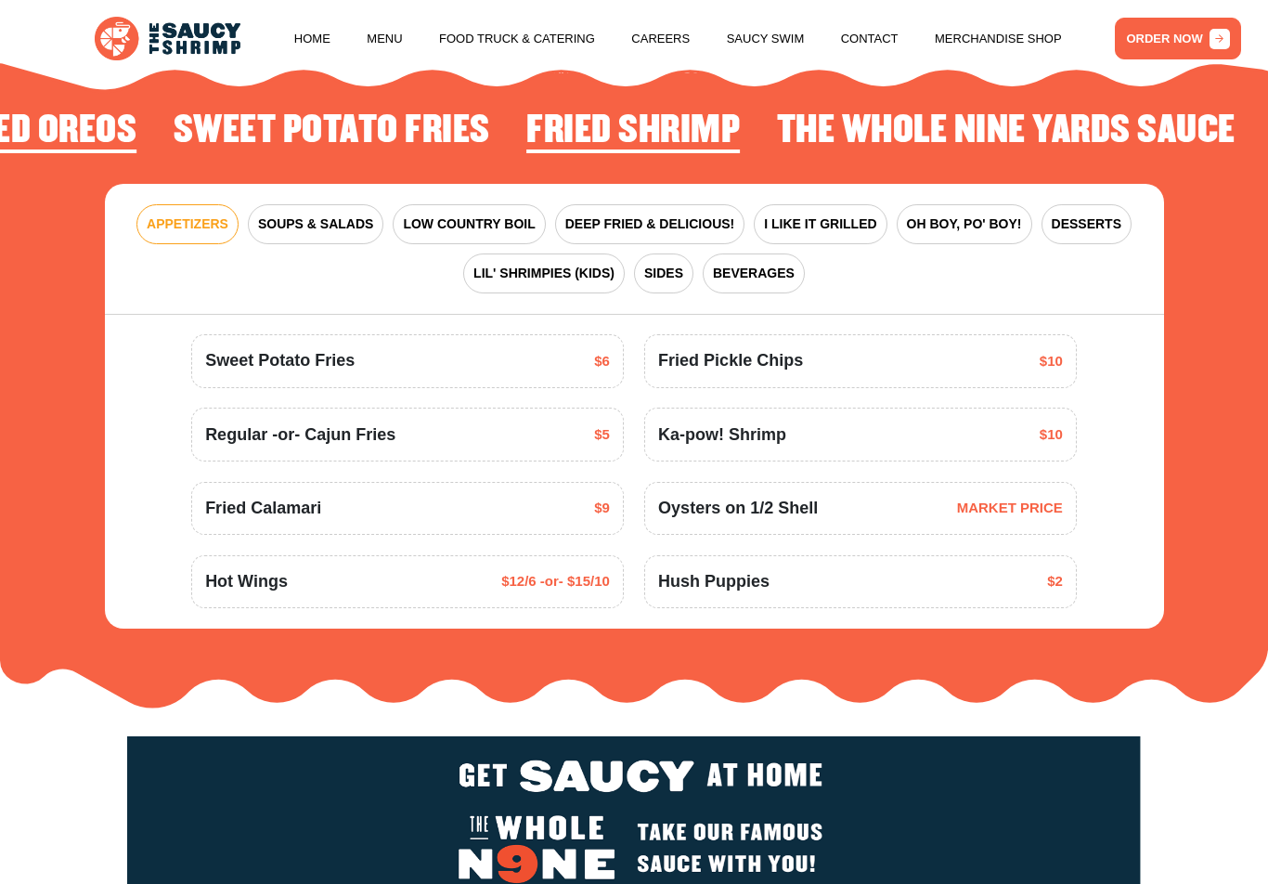
click at [966, 413] on div "Ka-pow! Shrimp $10" at bounding box center [860, 434] width 433 height 54
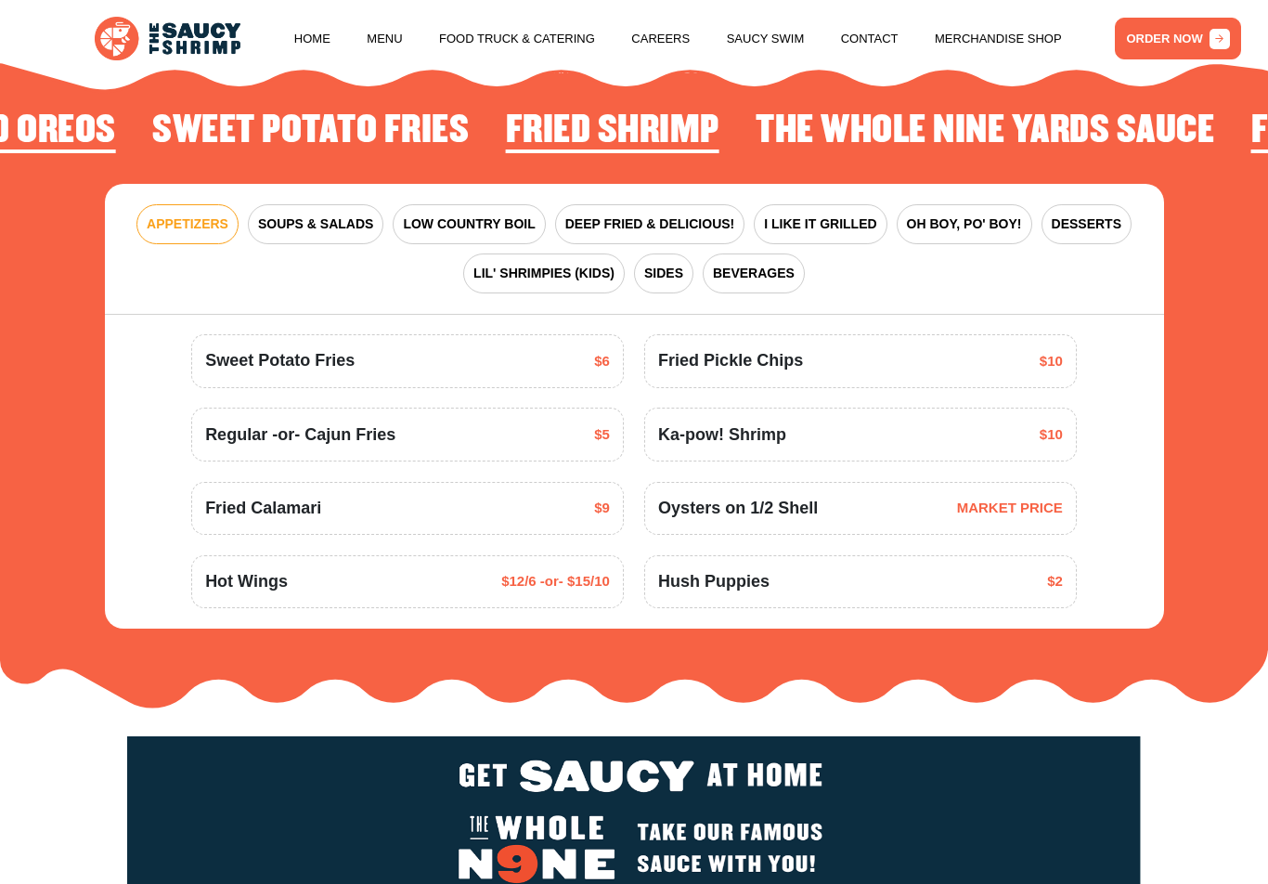
click at [955, 409] on div "Ka-pow! Shrimp $10" at bounding box center [860, 434] width 433 height 54
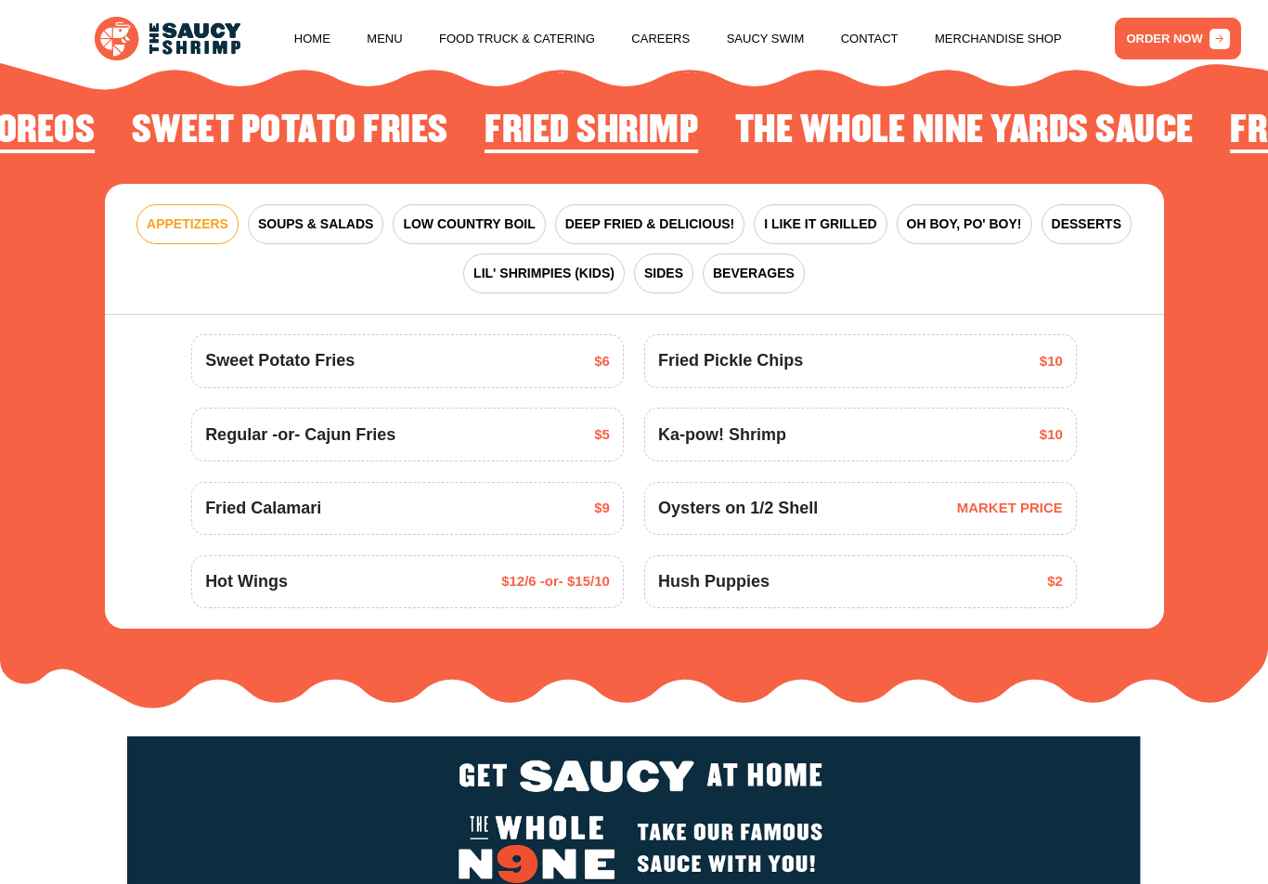
click at [965, 407] on div "Ka-pow! Shrimp $10" at bounding box center [860, 434] width 433 height 54
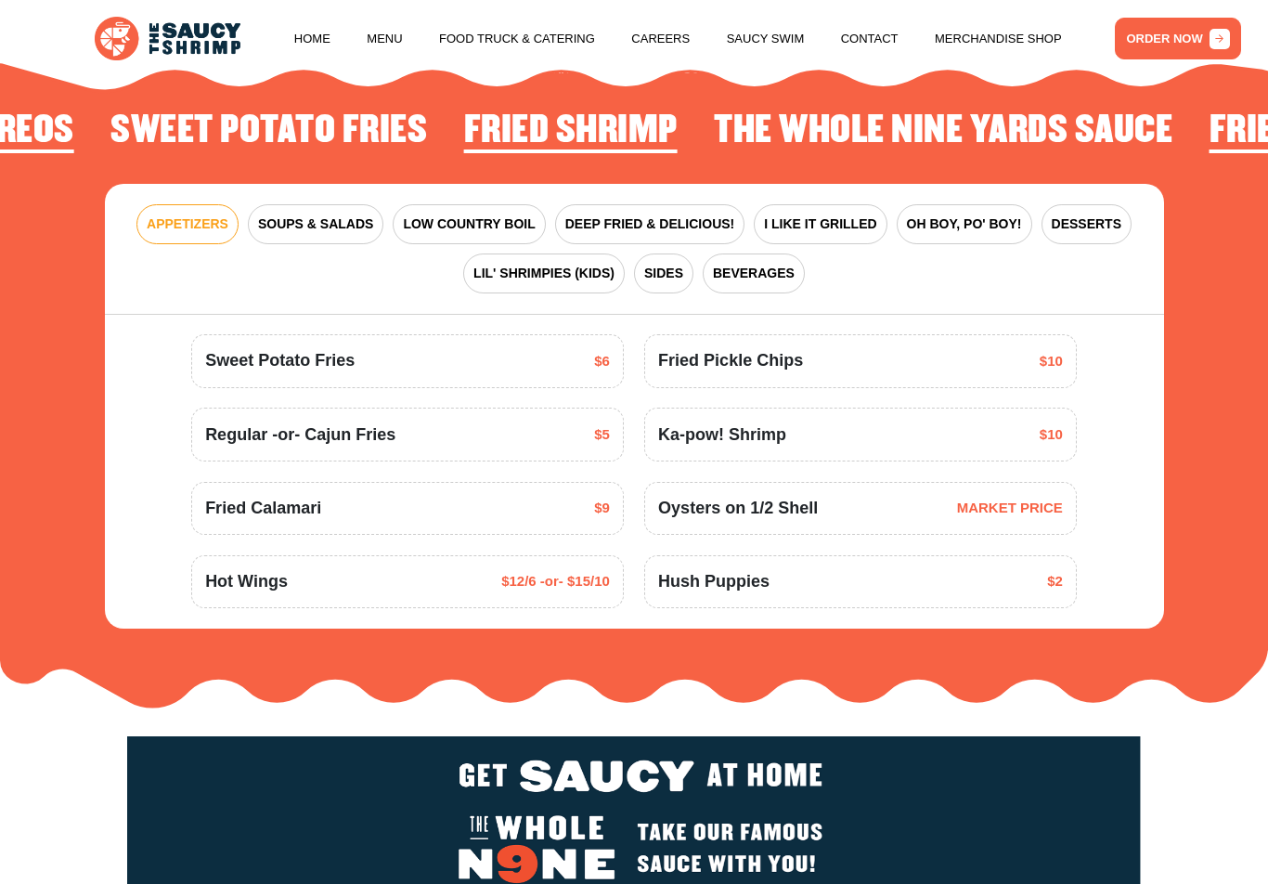
click at [982, 407] on div "Ka-pow! Shrimp $10" at bounding box center [860, 434] width 433 height 54
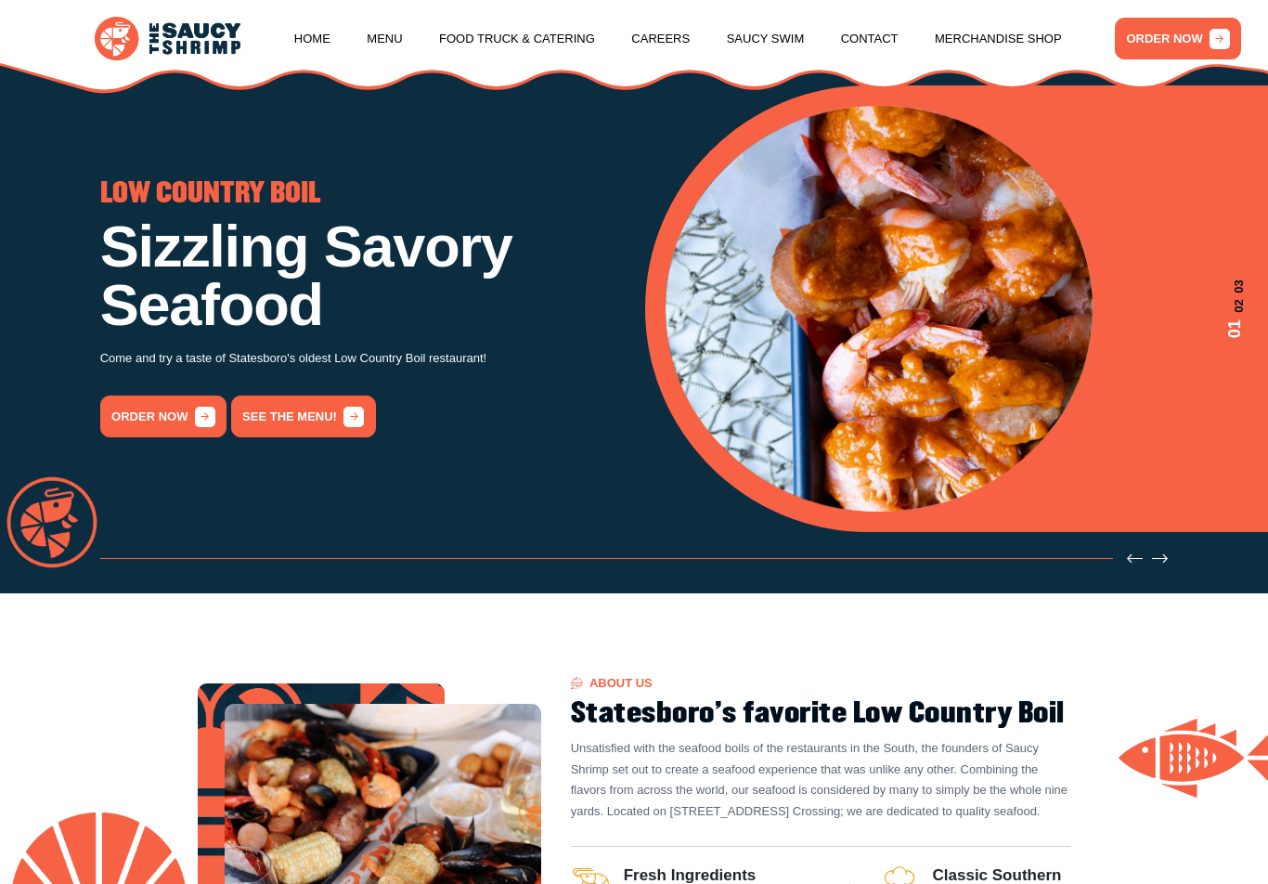
scroll to position [0, 0]
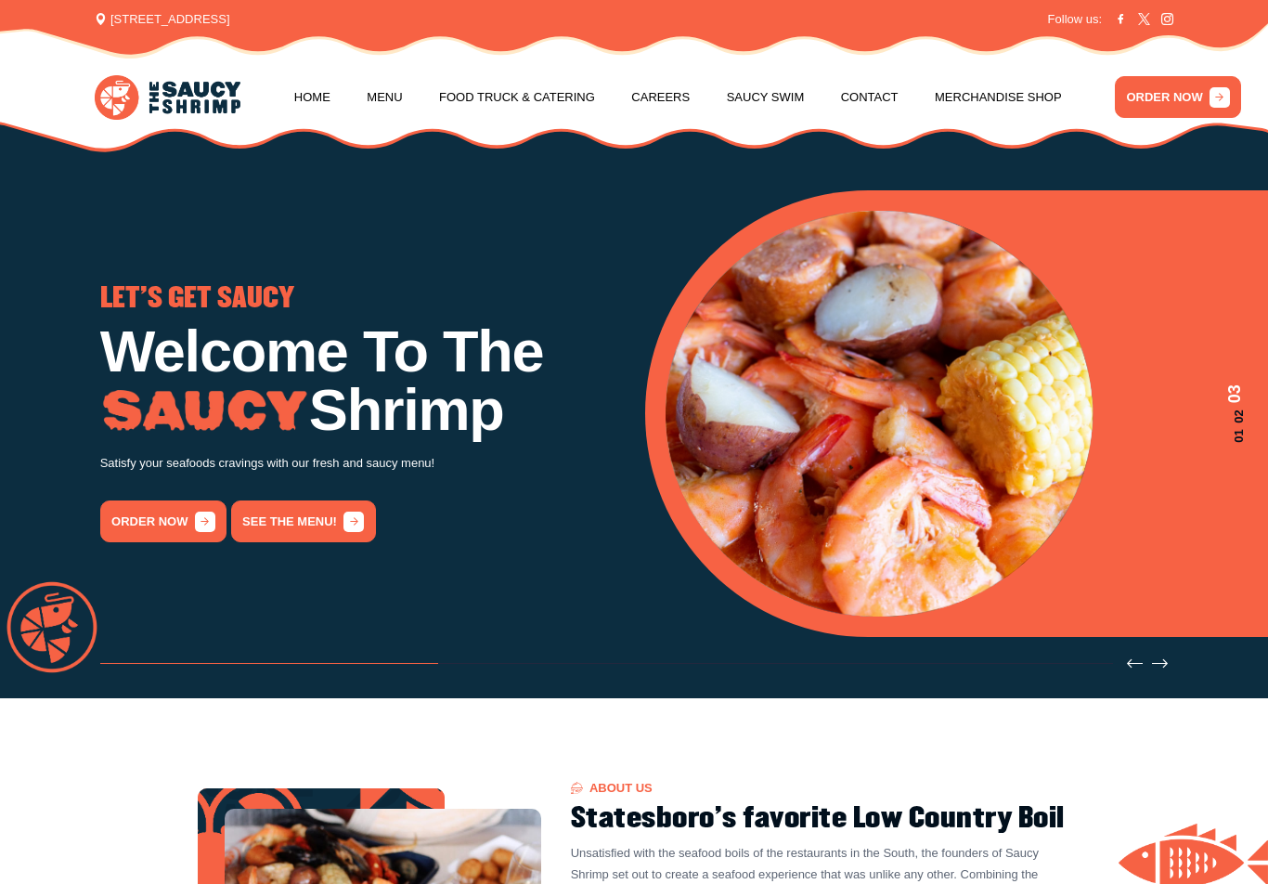
click at [304, 529] on link "See the menu!" at bounding box center [303, 521] width 145 height 42
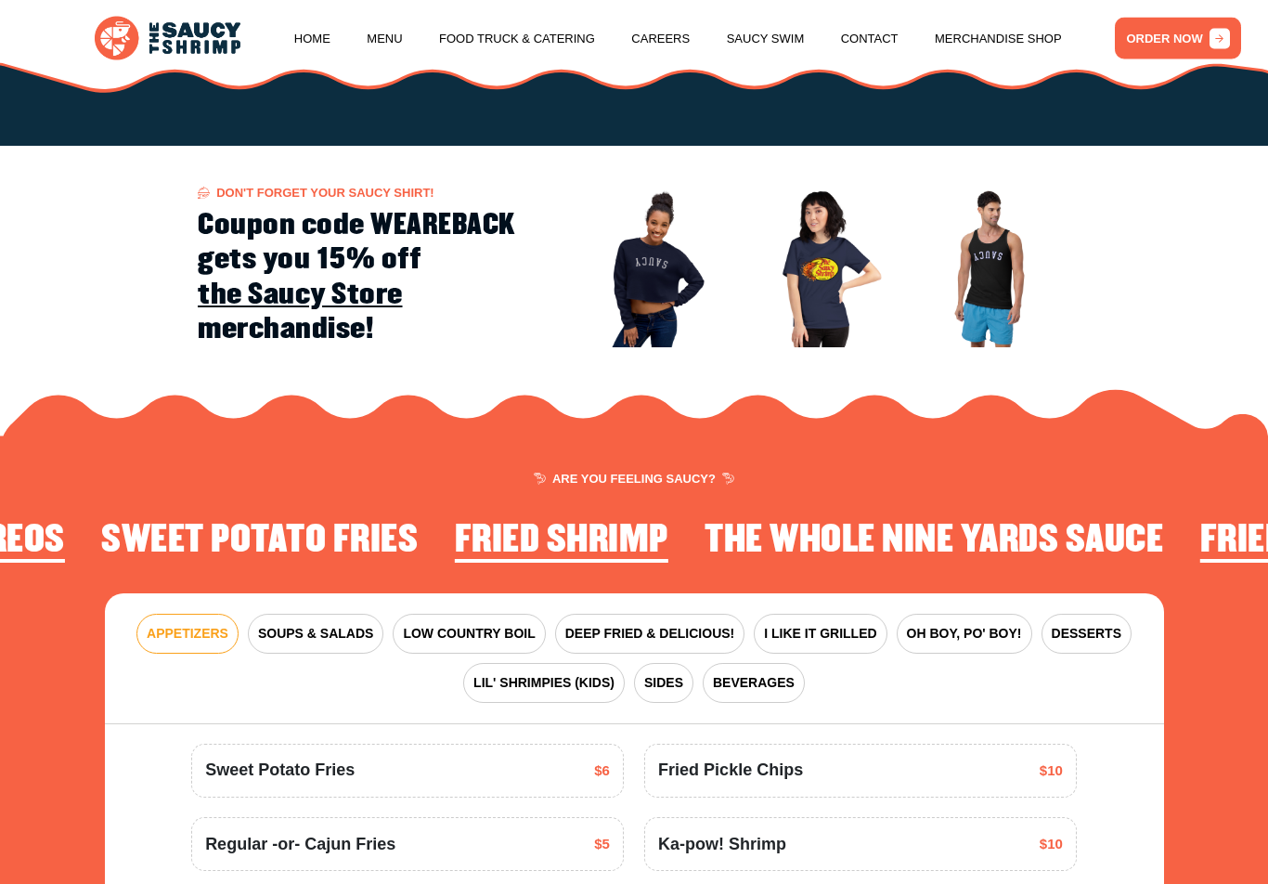
scroll to position [1998, 0]
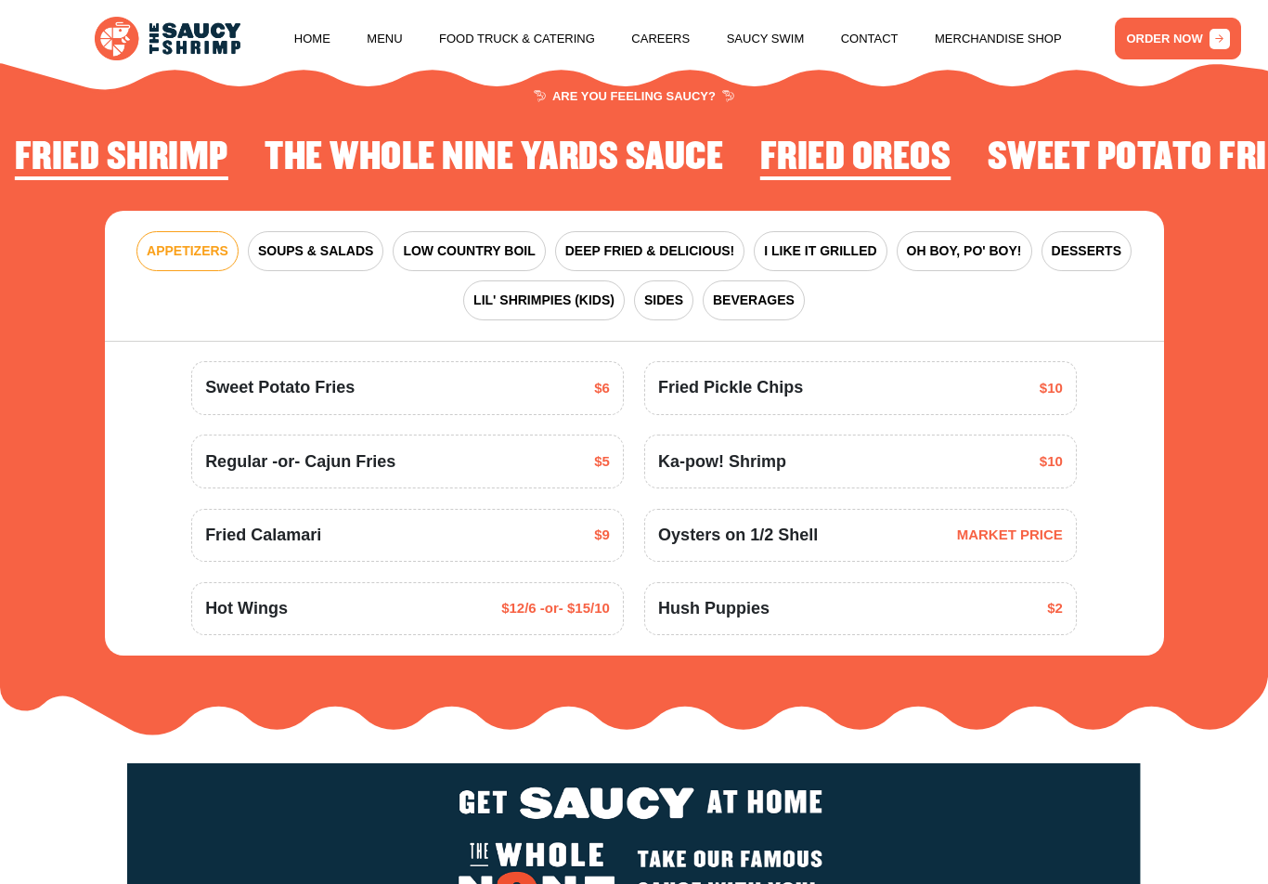
click at [549, 305] on button "LIL' SHRIMPIES (KIDS)" at bounding box center [544, 300] width 162 height 40
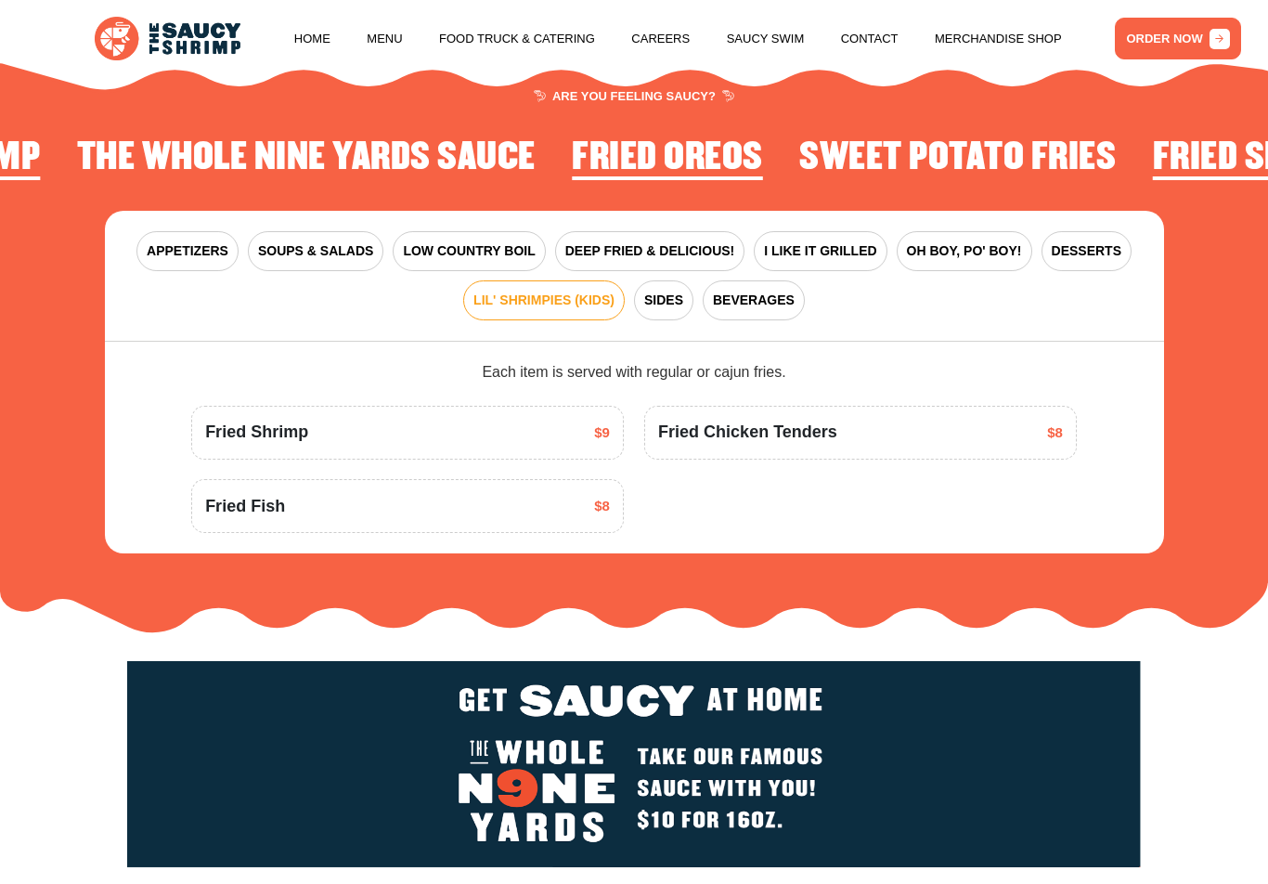
click at [208, 241] on span "APPETIZERS" at bounding box center [188, 250] width 82 height 19
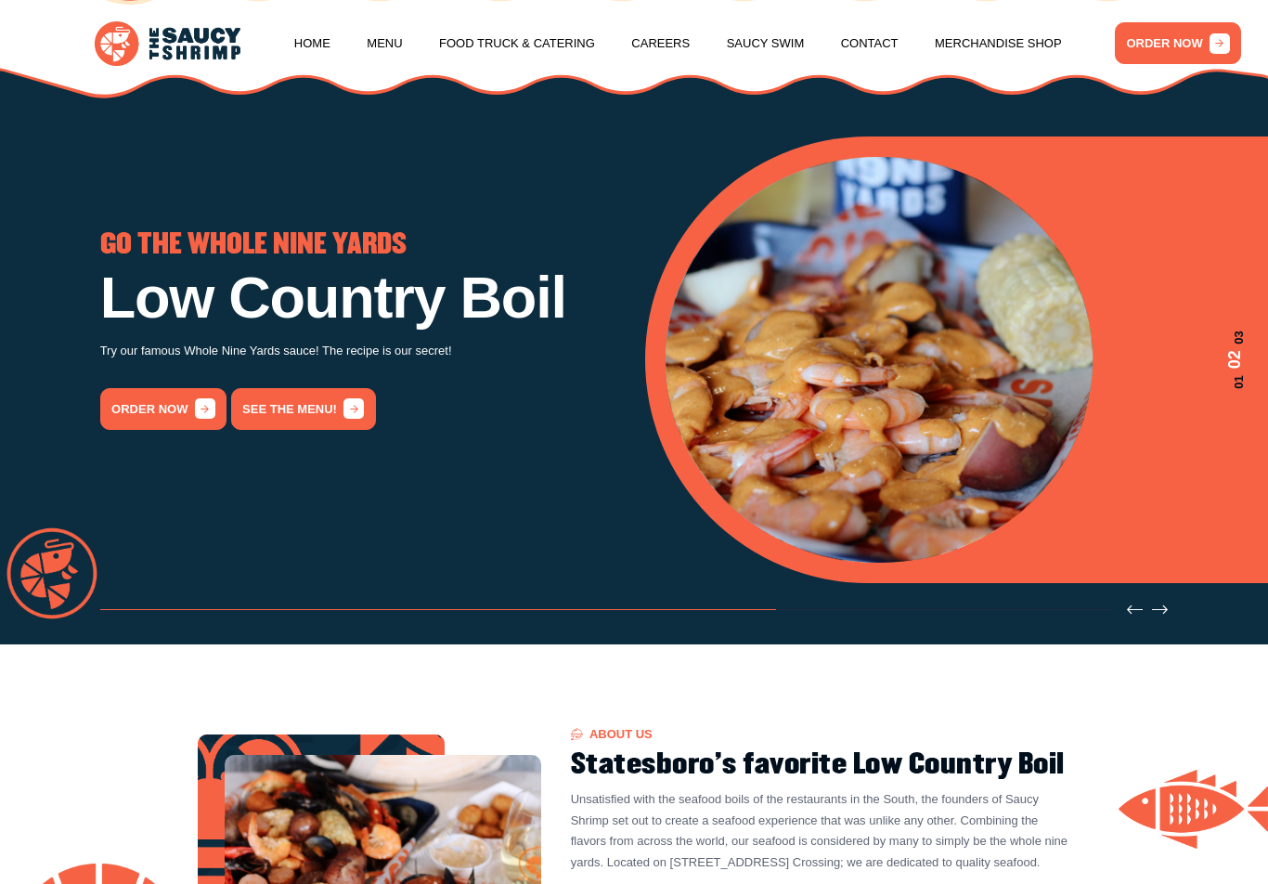
scroll to position [39, 0]
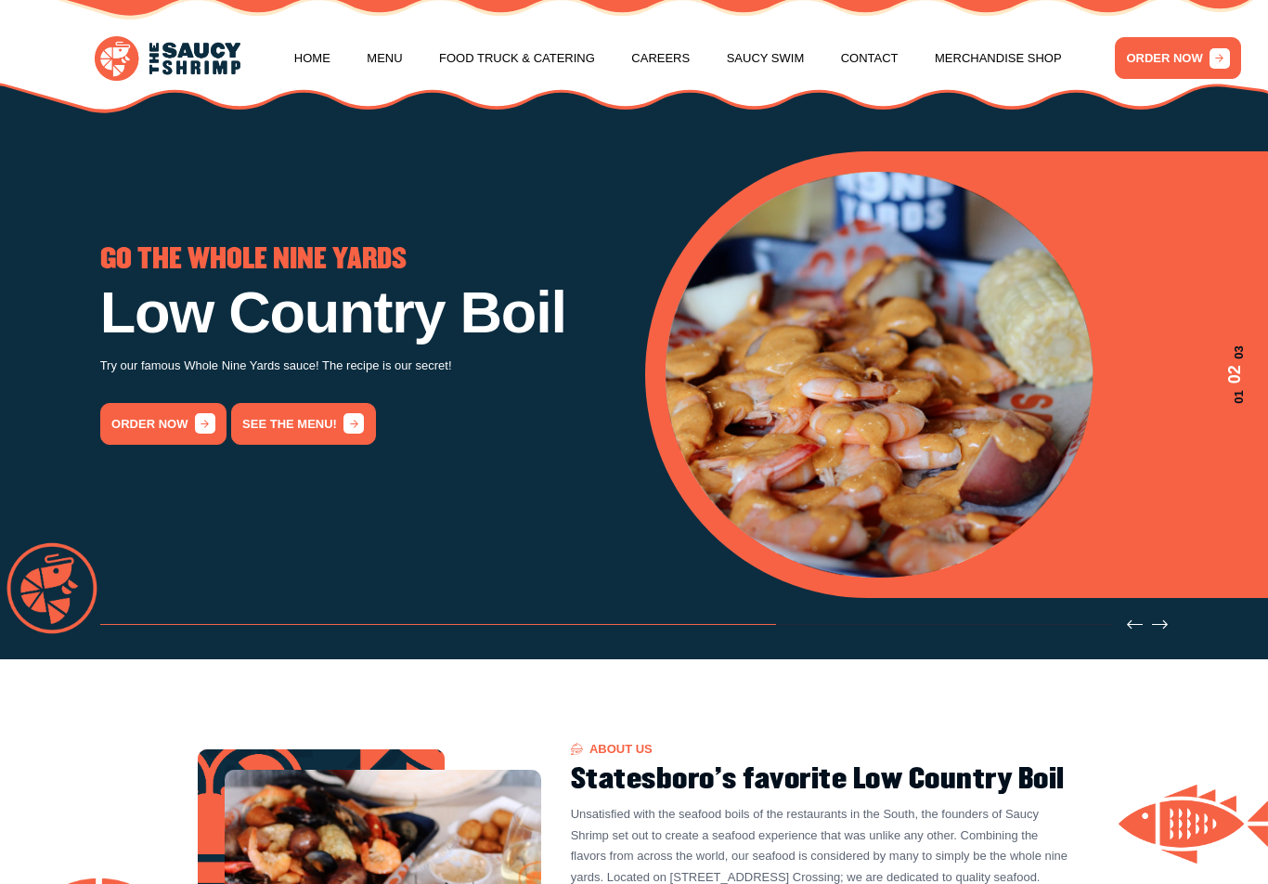
click at [191, 411] on link "order now" at bounding box center [163, 424] width 127 height 42
